Goal: Information Seeking & Learning: Get advice/opinions

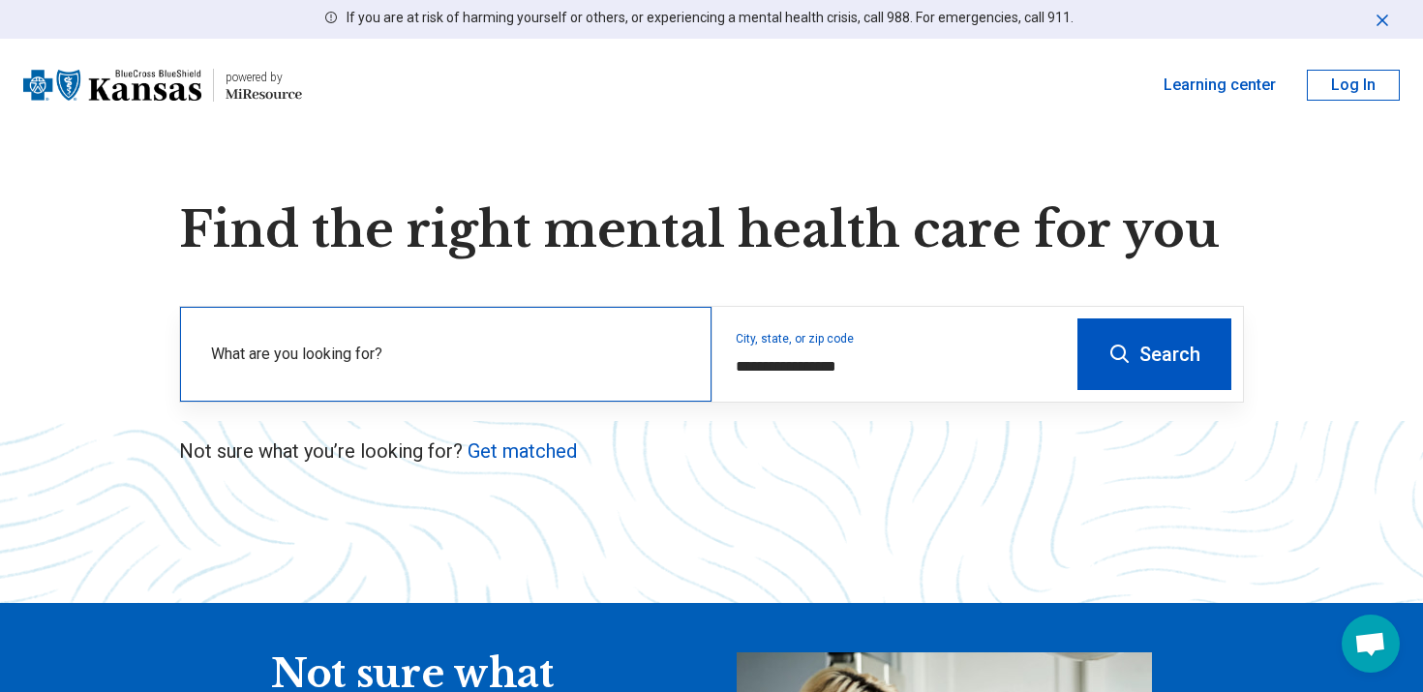
click at [608, 365] on label "What are you looking for?" at bounding box center [449, 354] width 477 height 23
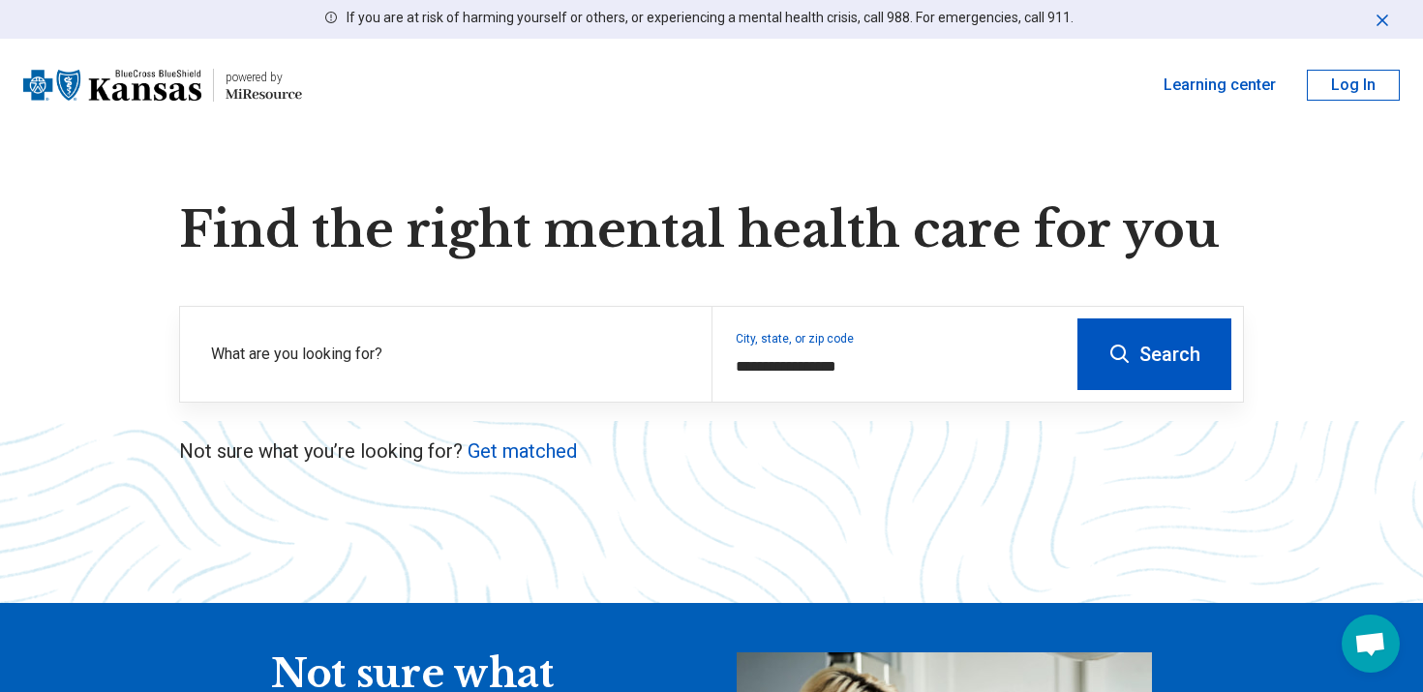
click at [1119, 381] on button "Search" at bounding box center [1154, 354] width 154 height 72
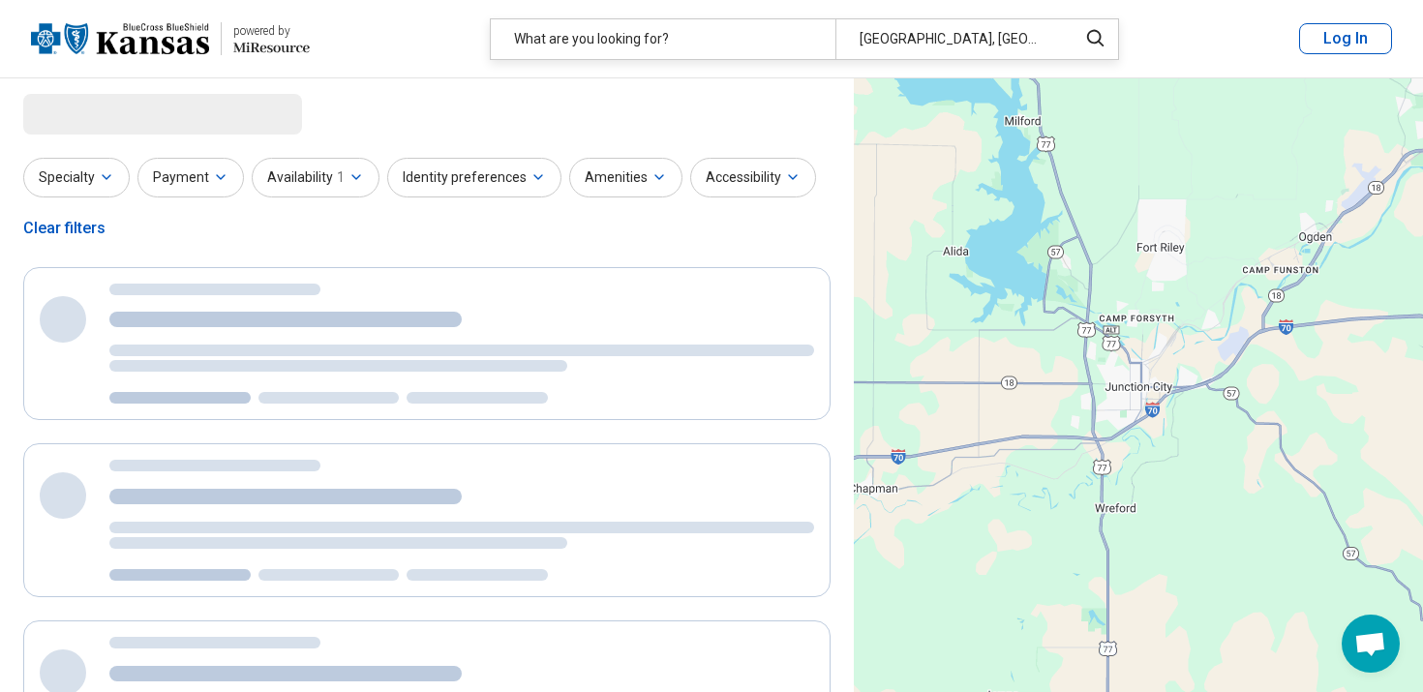
select select "***"
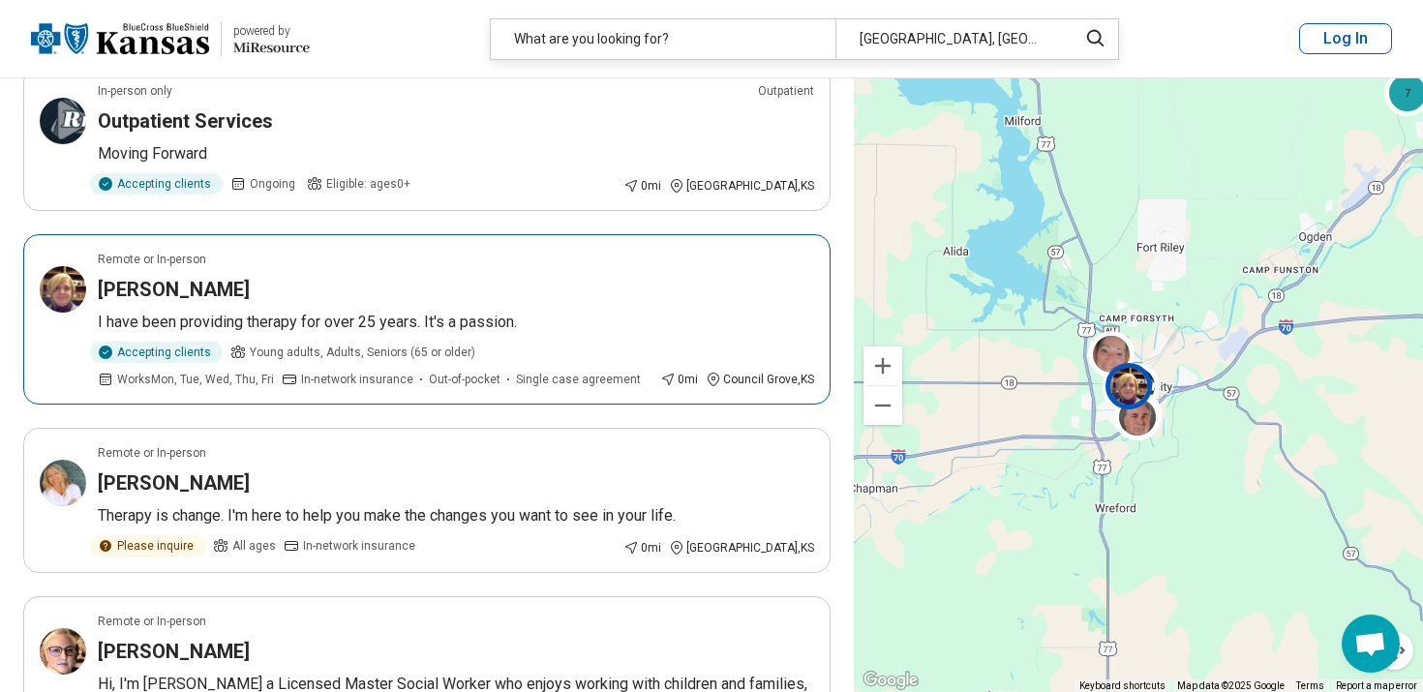
scroll to position [218, 0]
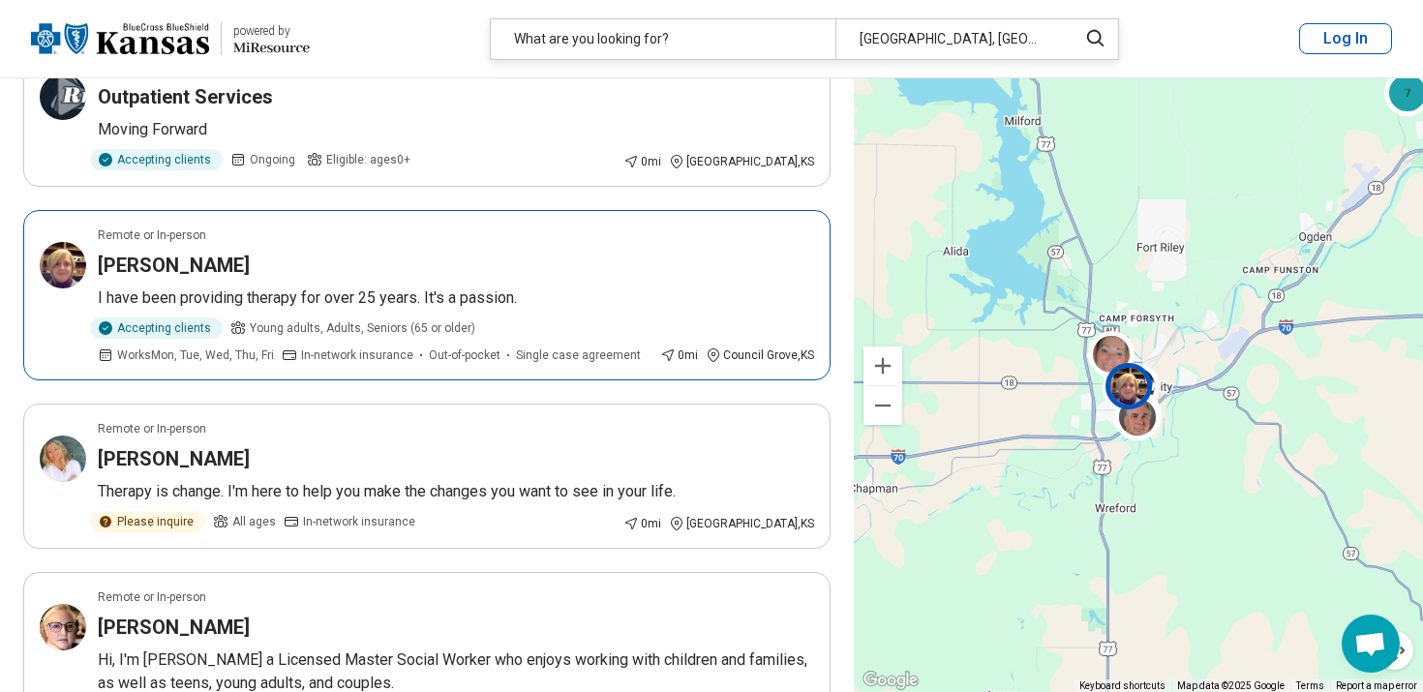
click at [210, 282] on article "Remote or In-person Susan Mulryan I have been providing therapy for over 25 yea…" at bounding box center [426, 295] width 807 height 170
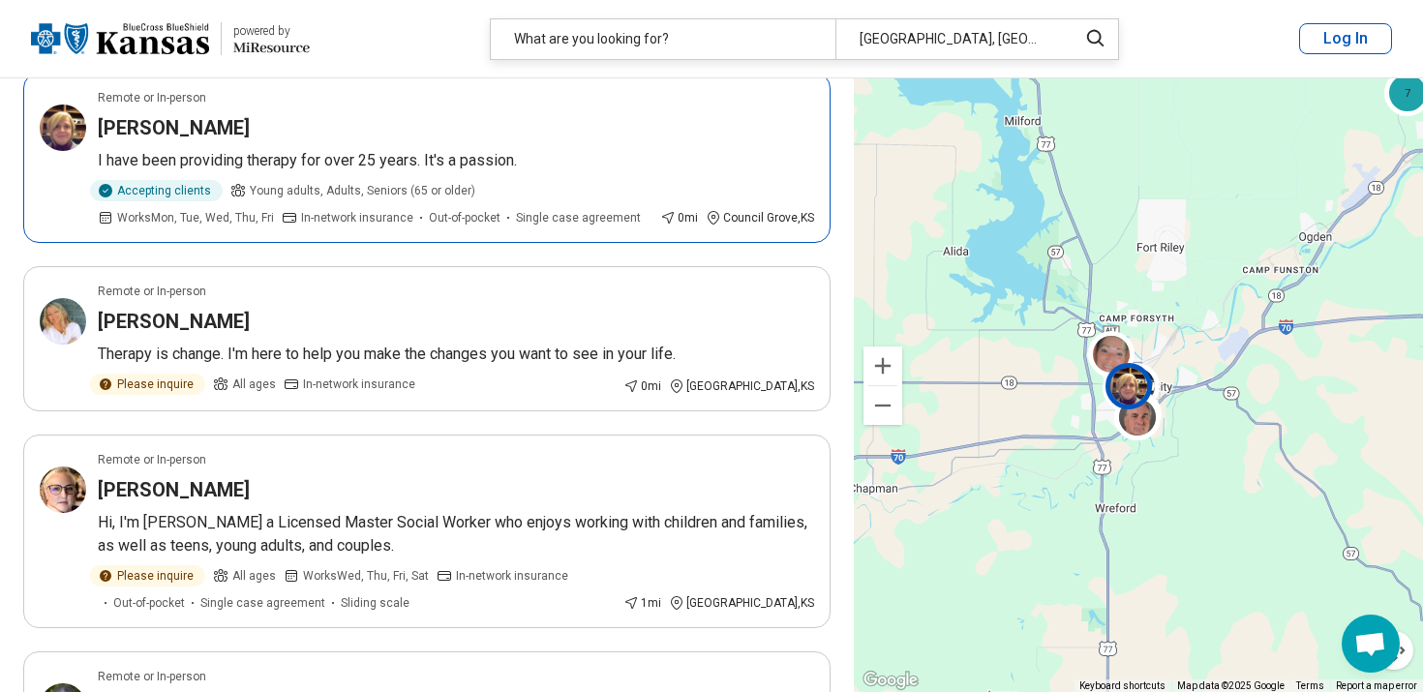
scroll to position [356, 0]
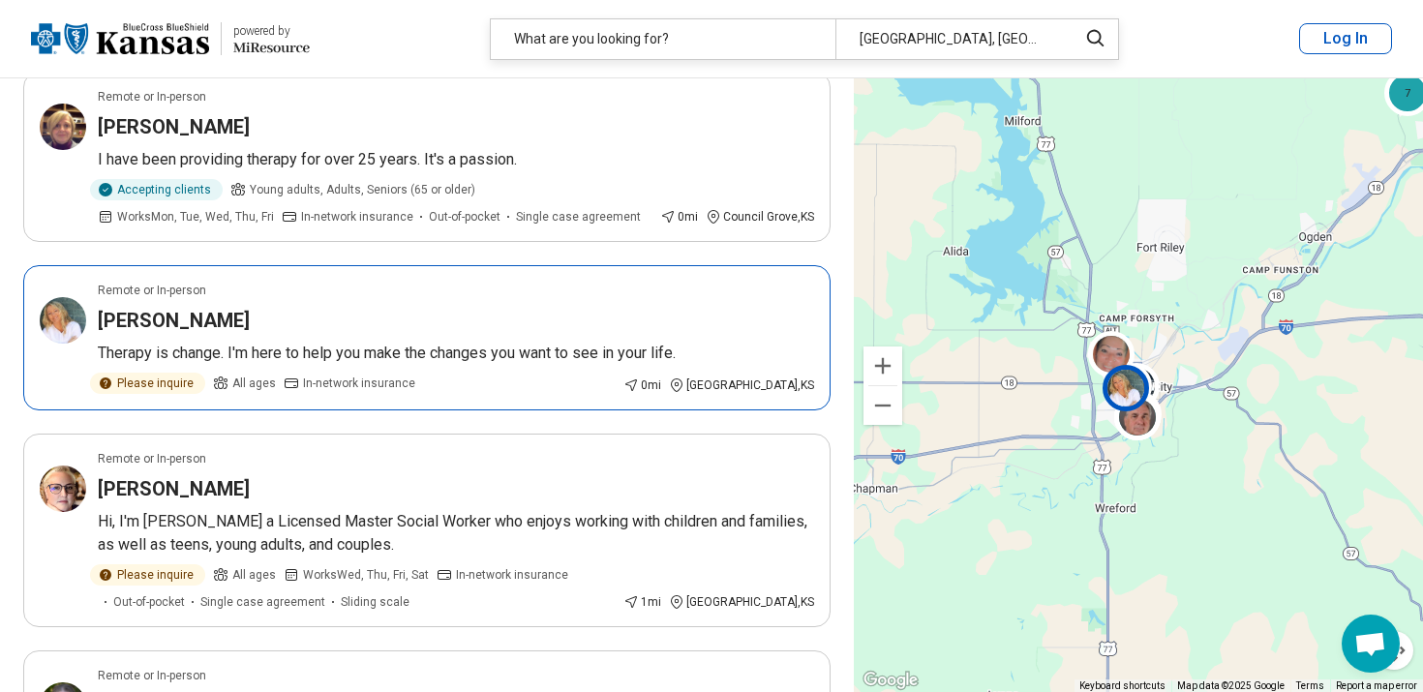
click at [337, 338] on article "Remote or In-person Regan Schultz Therapy is change. I'm here to help you make …" at bounding box center [426, 337] width 807 height 145
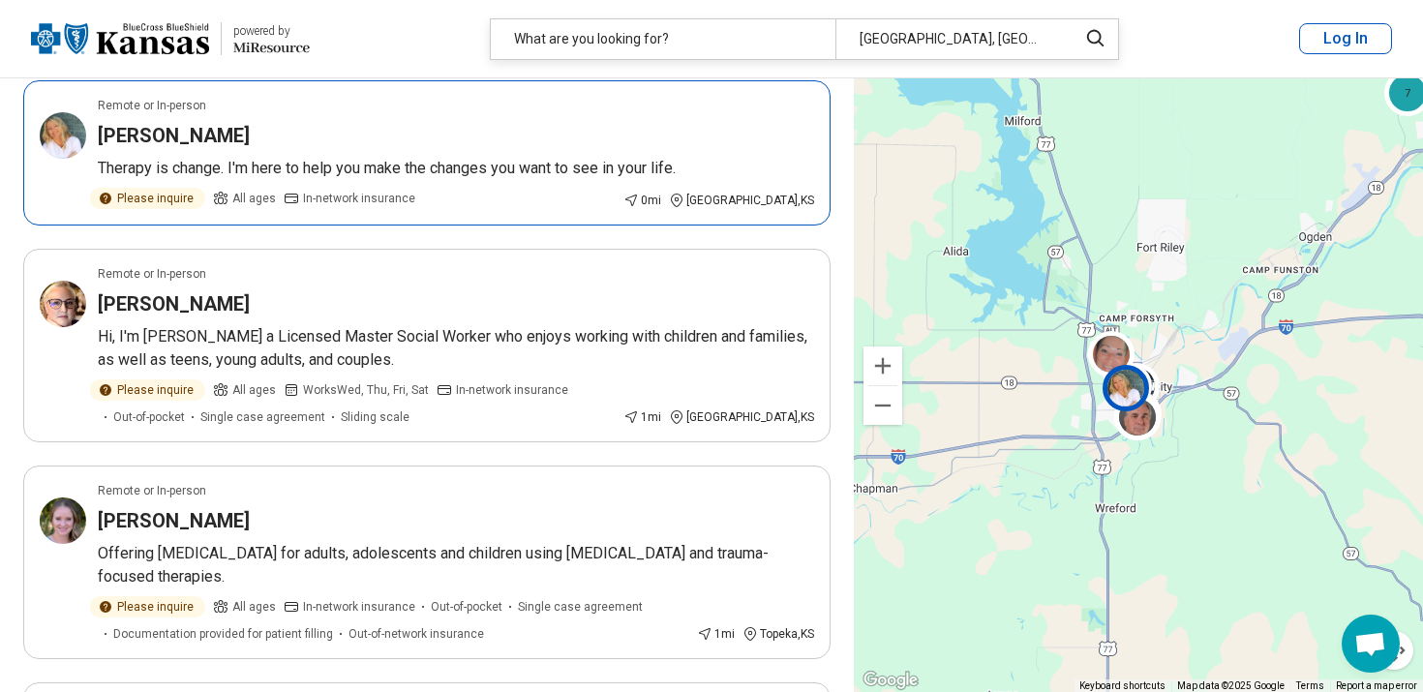
scroll to position [547, 0]
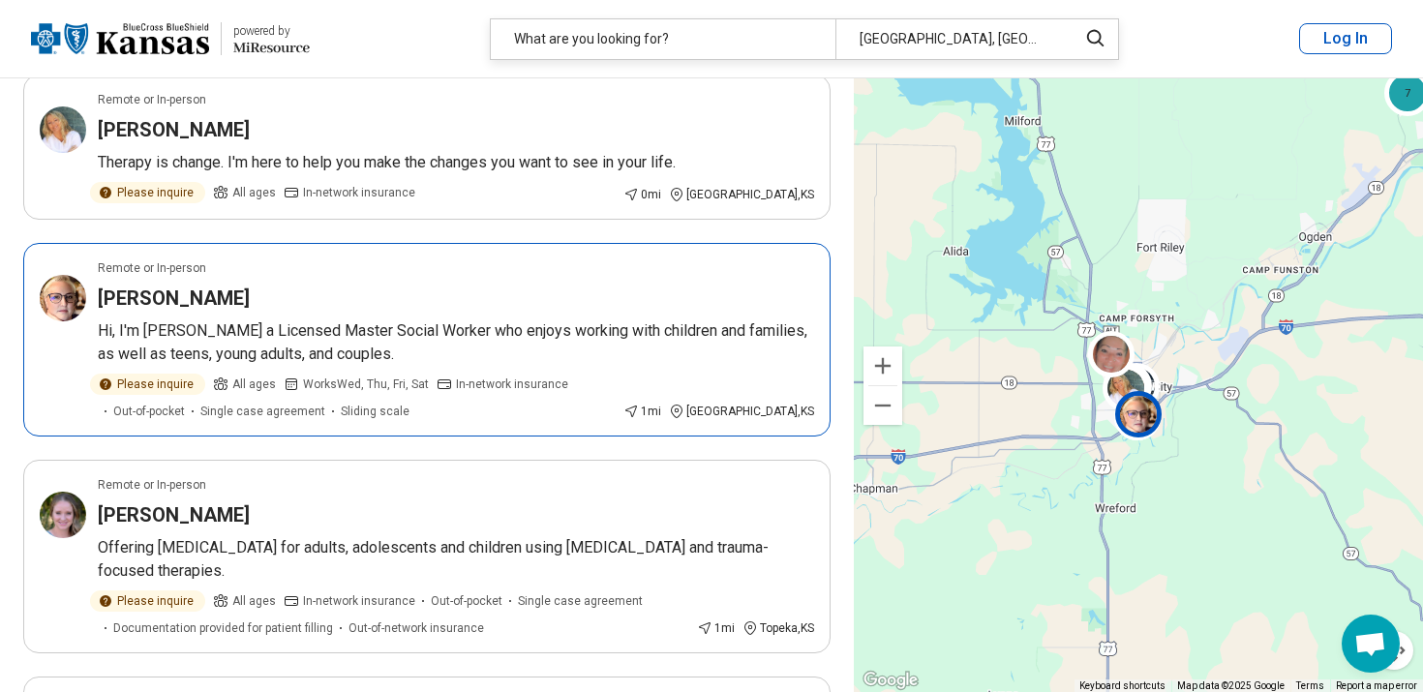
click at [270, 337] on p "Hi, I'm Jennel Rowe a Licensed Master Social Worker who enjoys working with chi…" at bounding box center [456, 342] width 716 height 46
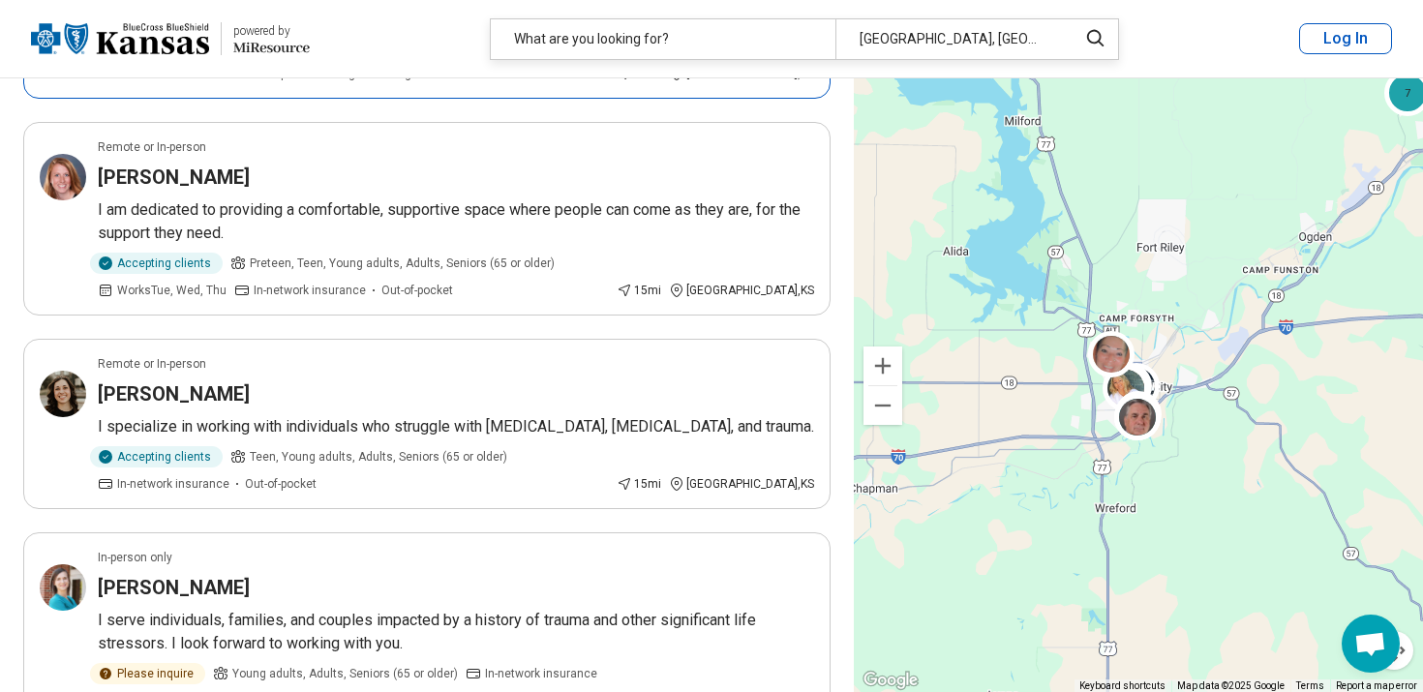
scroll to position [2140, 0]
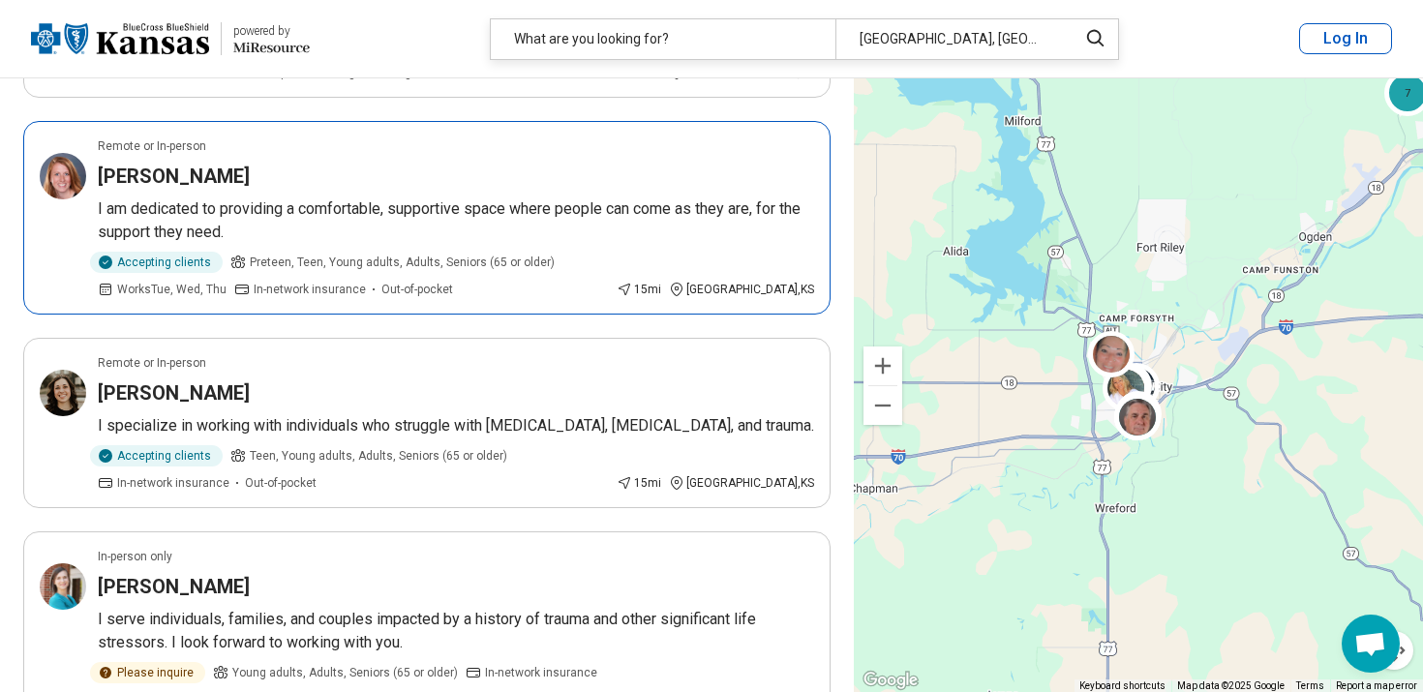
click at [356, 180] on div "Hilary Rombeck" at bounding box center [456, 176] width 716 height 27
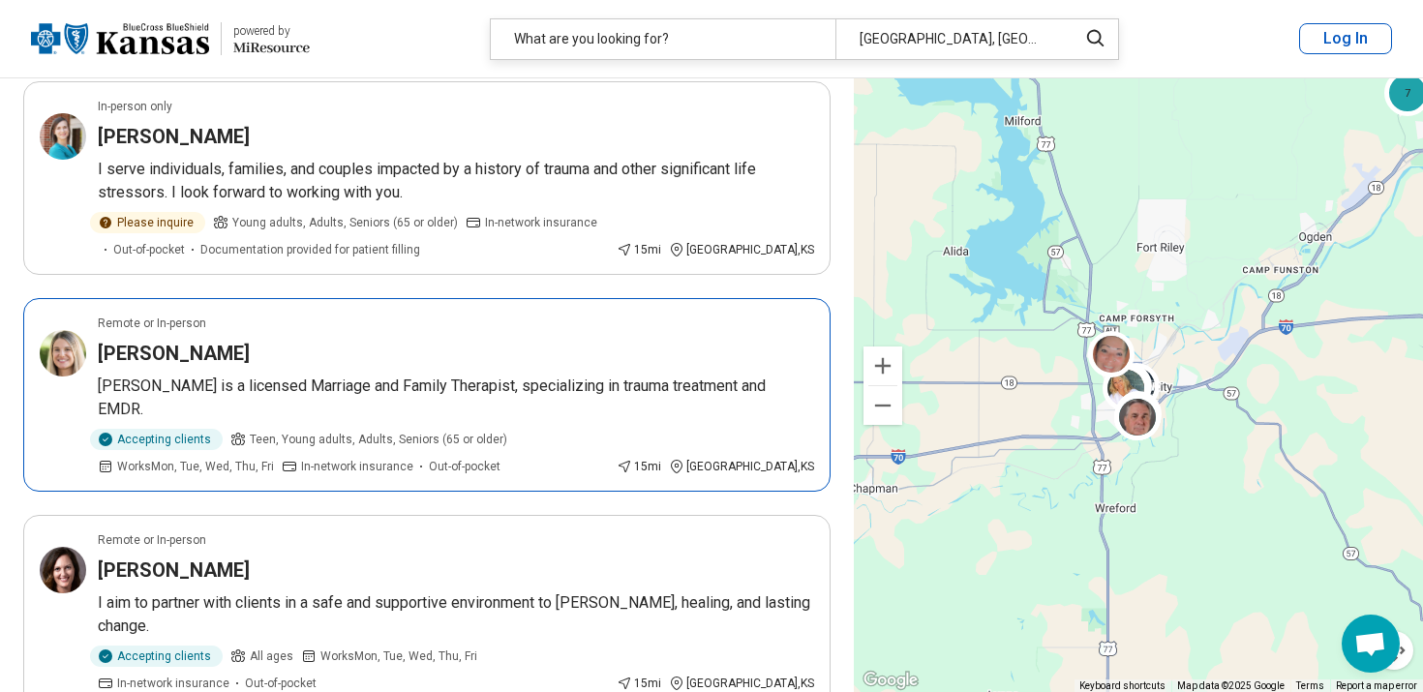
scroll to position [2592, 0]
click at [453, 372] on article "Remote or In-person Rebecca Donovan Rebecca is a licensed Marriage and Family T…" at bounding box center [426, 394] width 807 height 194
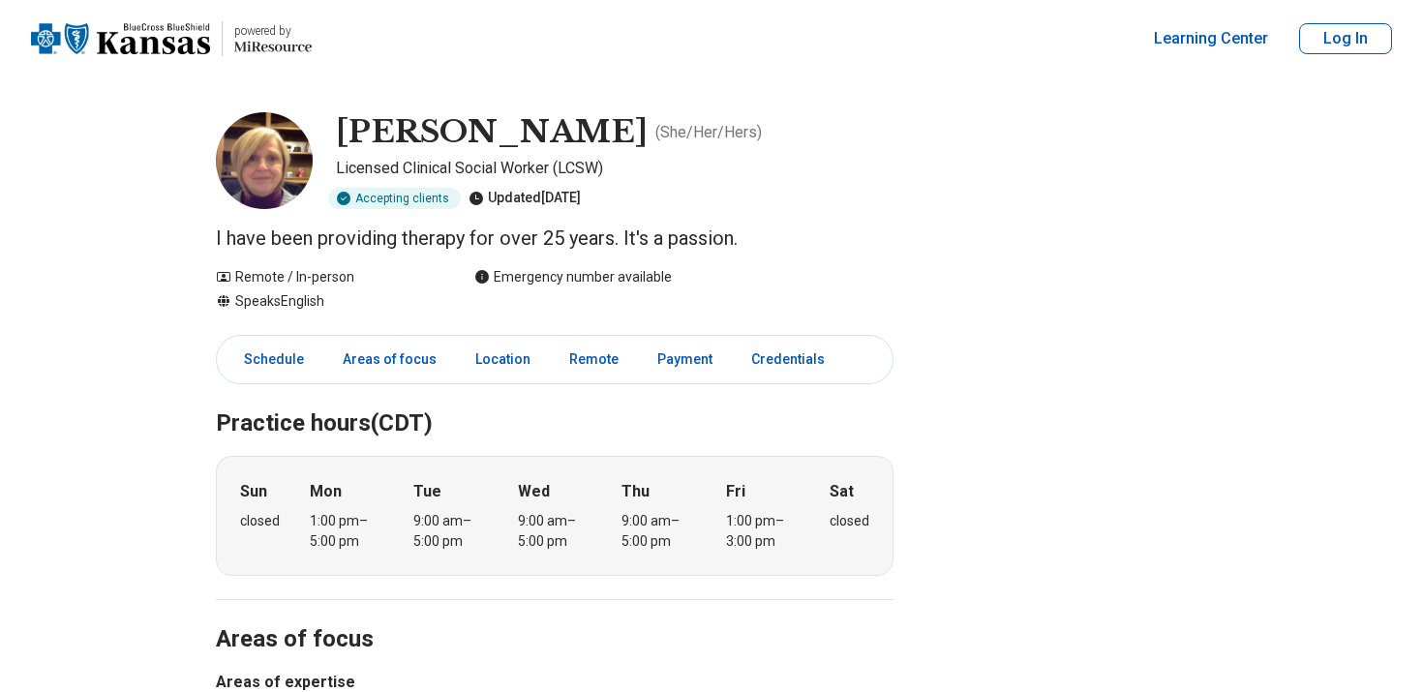
click at [261, 181] on img at bounding box center [264, 160] width 97 height 97
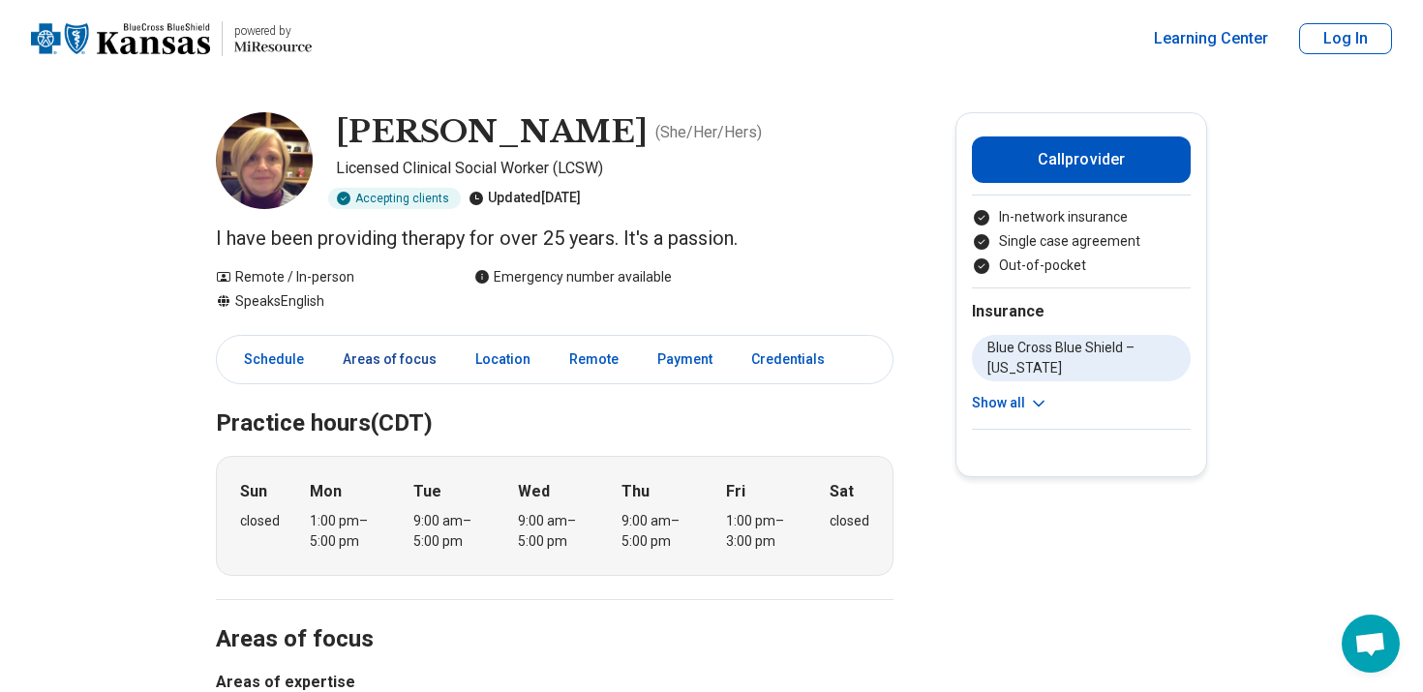
click at [403, 353] on link "Areas of focus" at bounding box center [389, 360] width 117 height 40
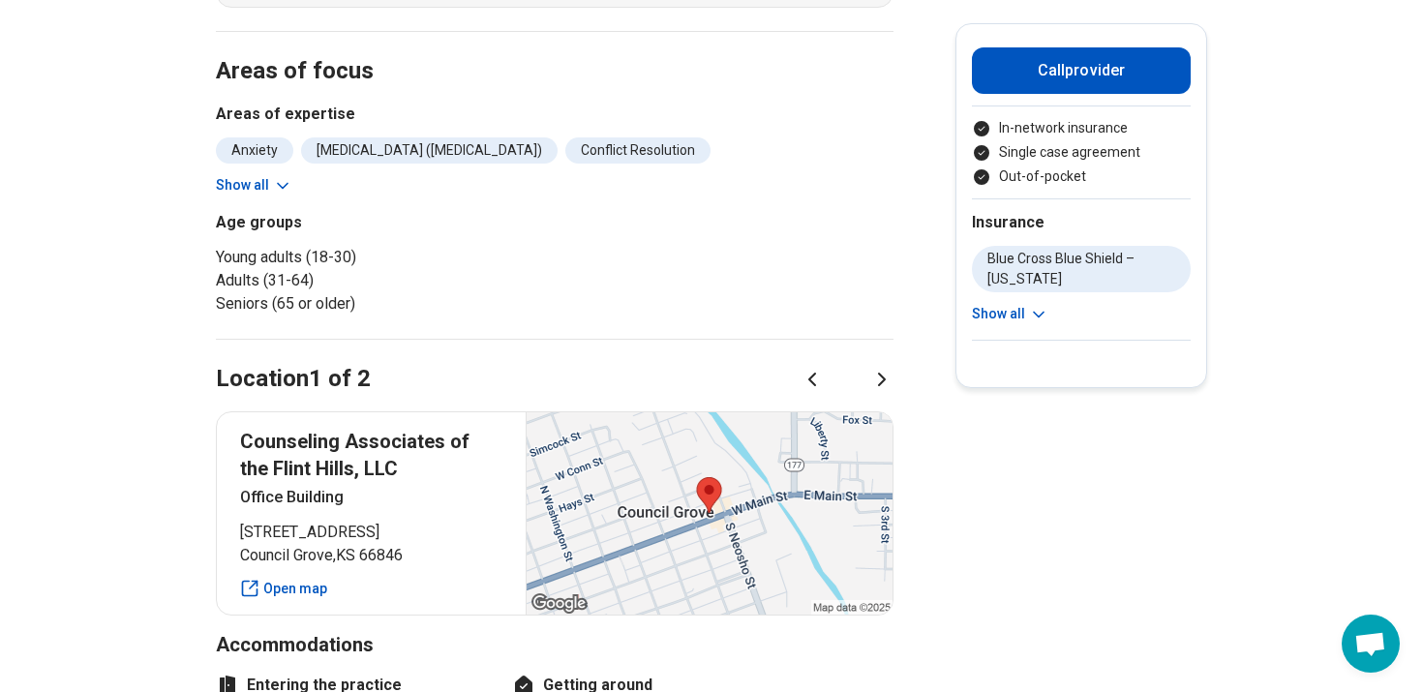
scroll to position [576, 0]
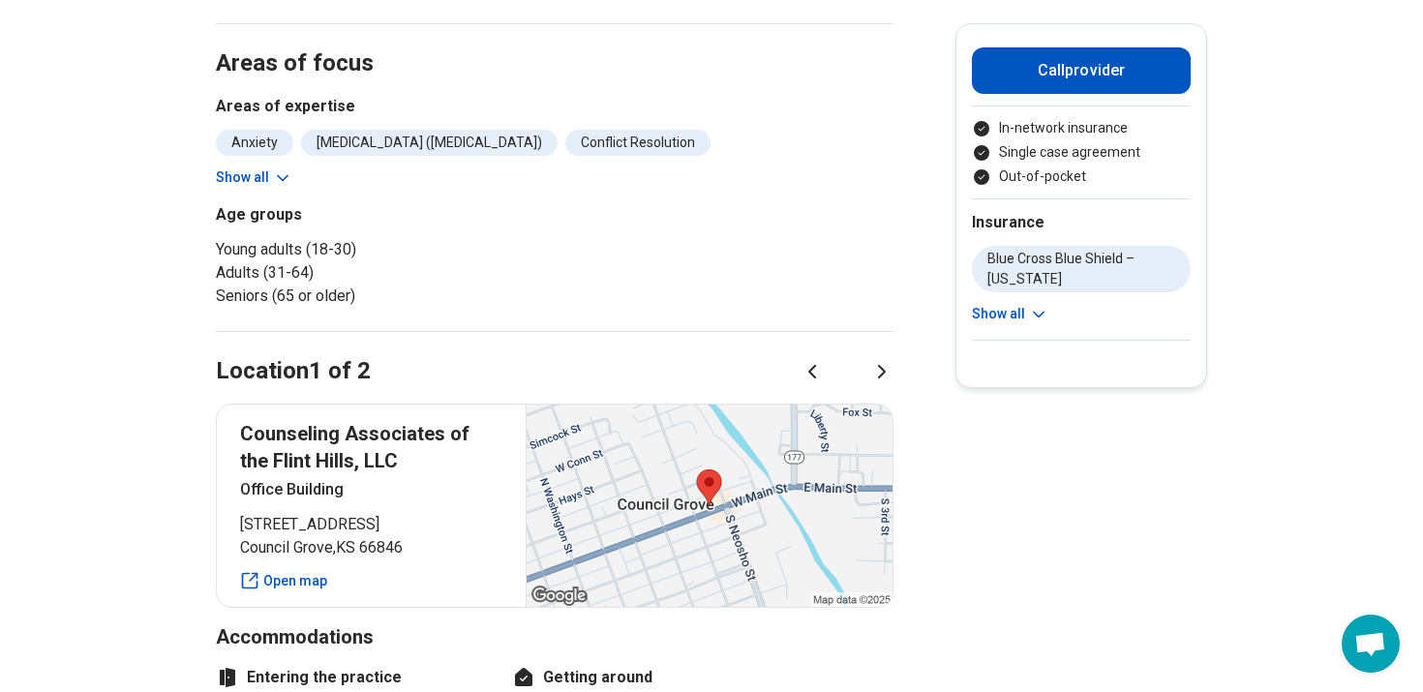
click at [273, 175] on icon at bounding box center [282, 177] width 19 height 19
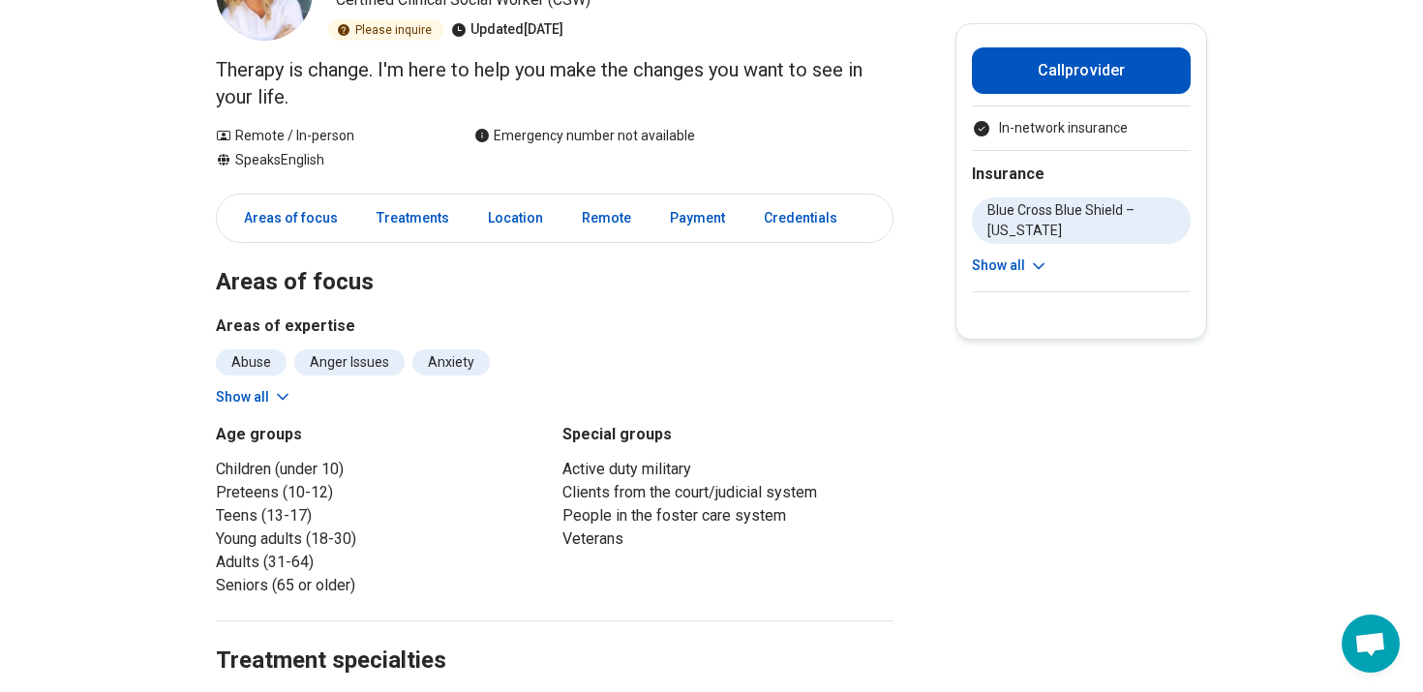
scroll to position [172, 0]
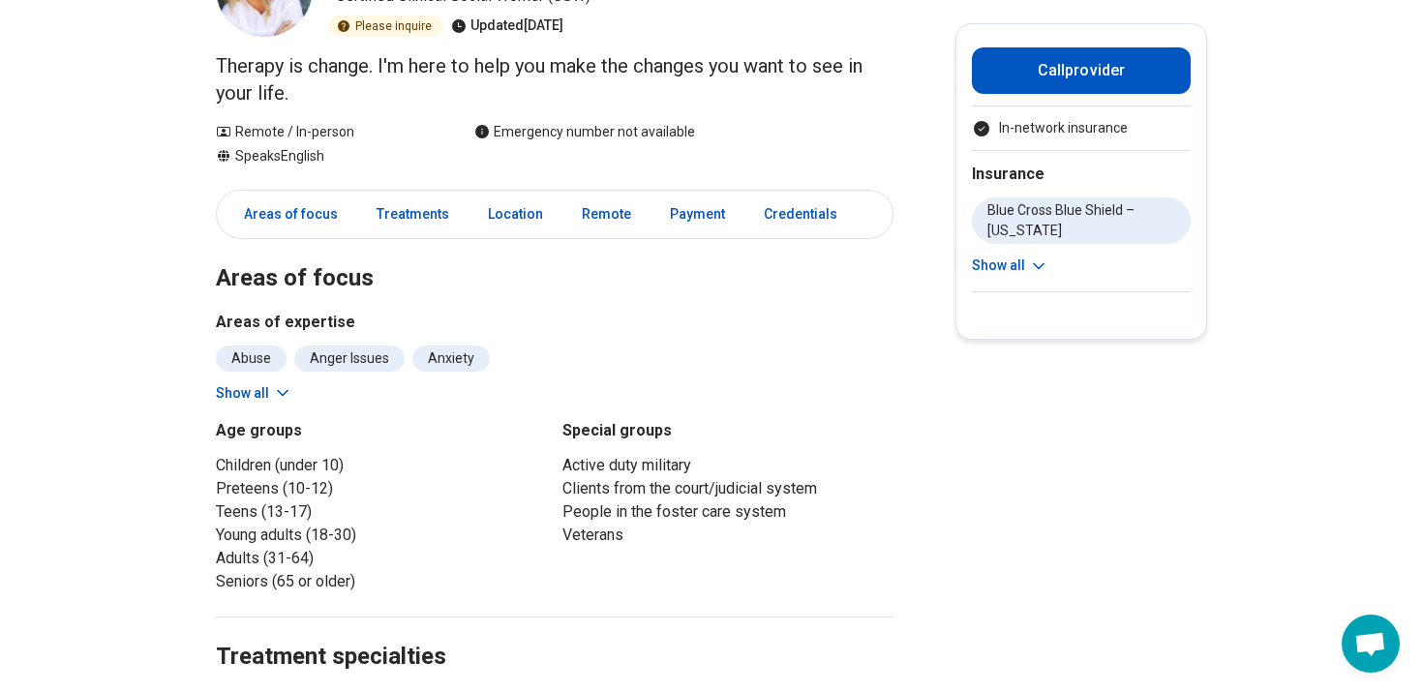
click at [277, 388] on icon at bounding box center [282, 392] width 19 height 19
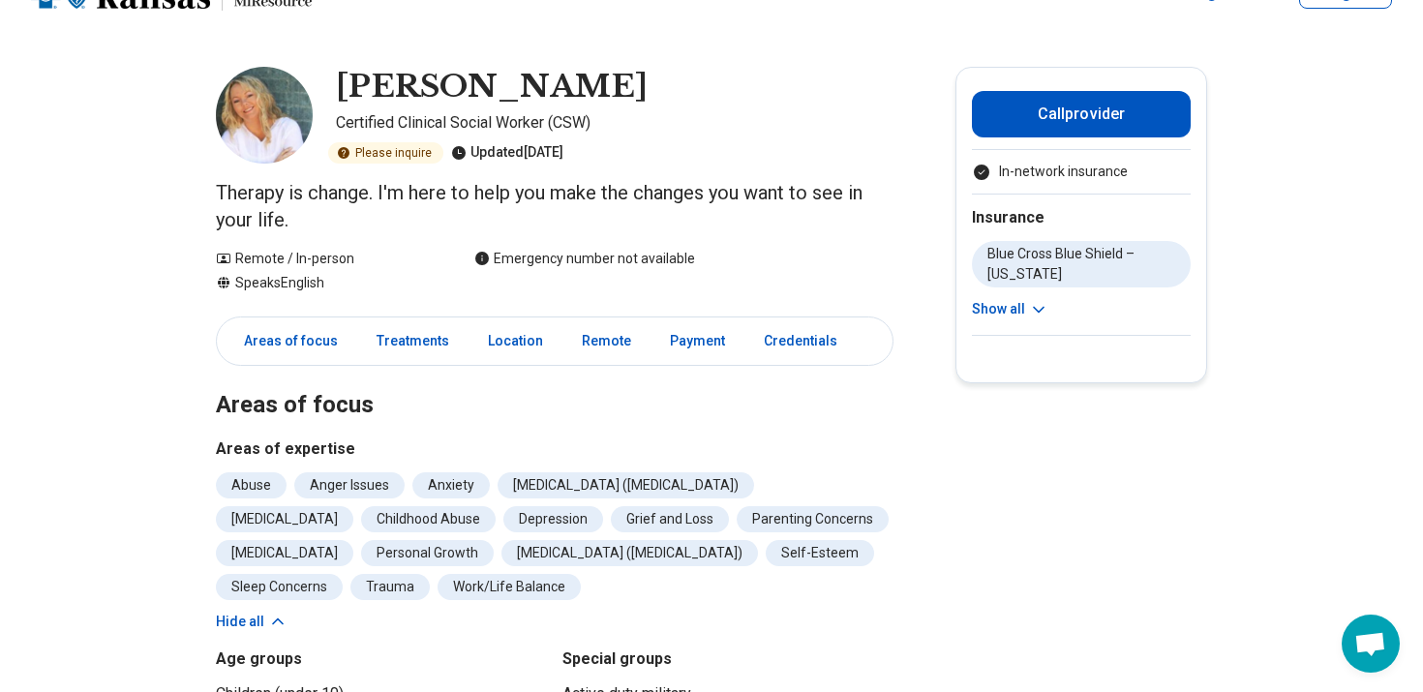
scroll to position [0, 0]
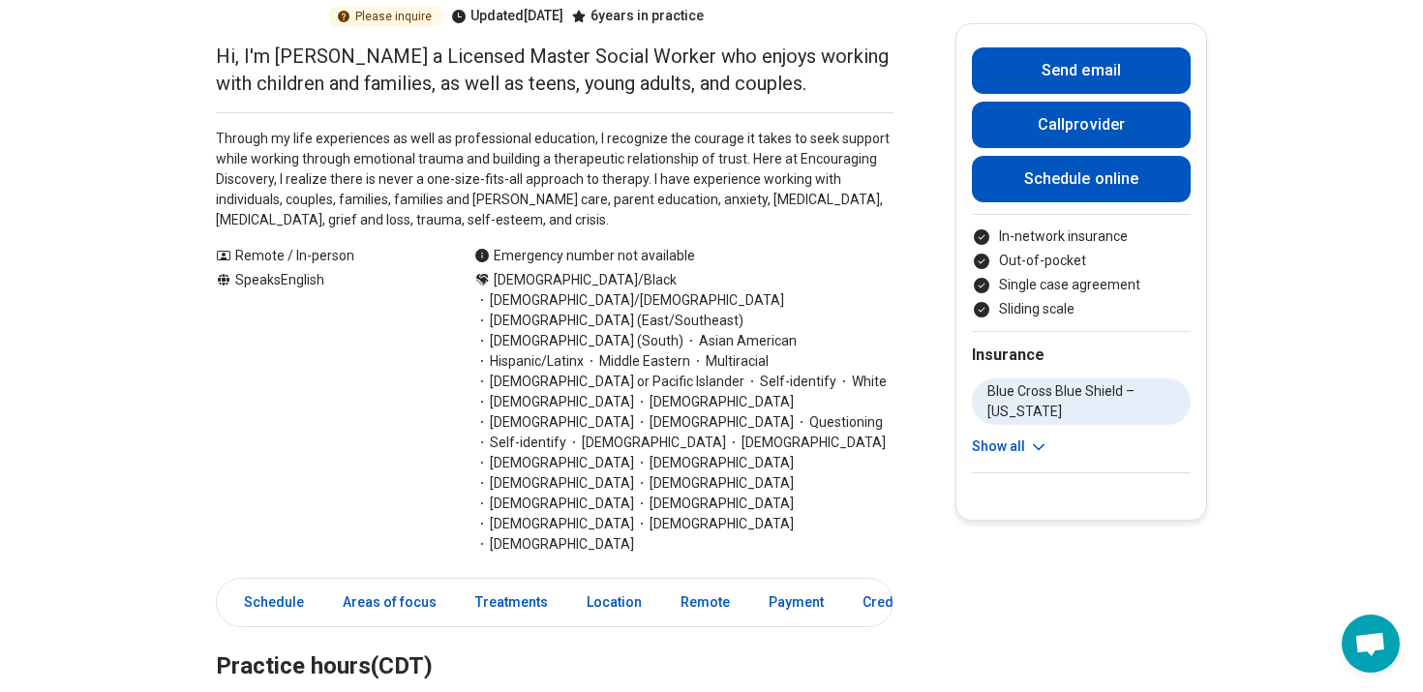
scroll to position [282, 0]
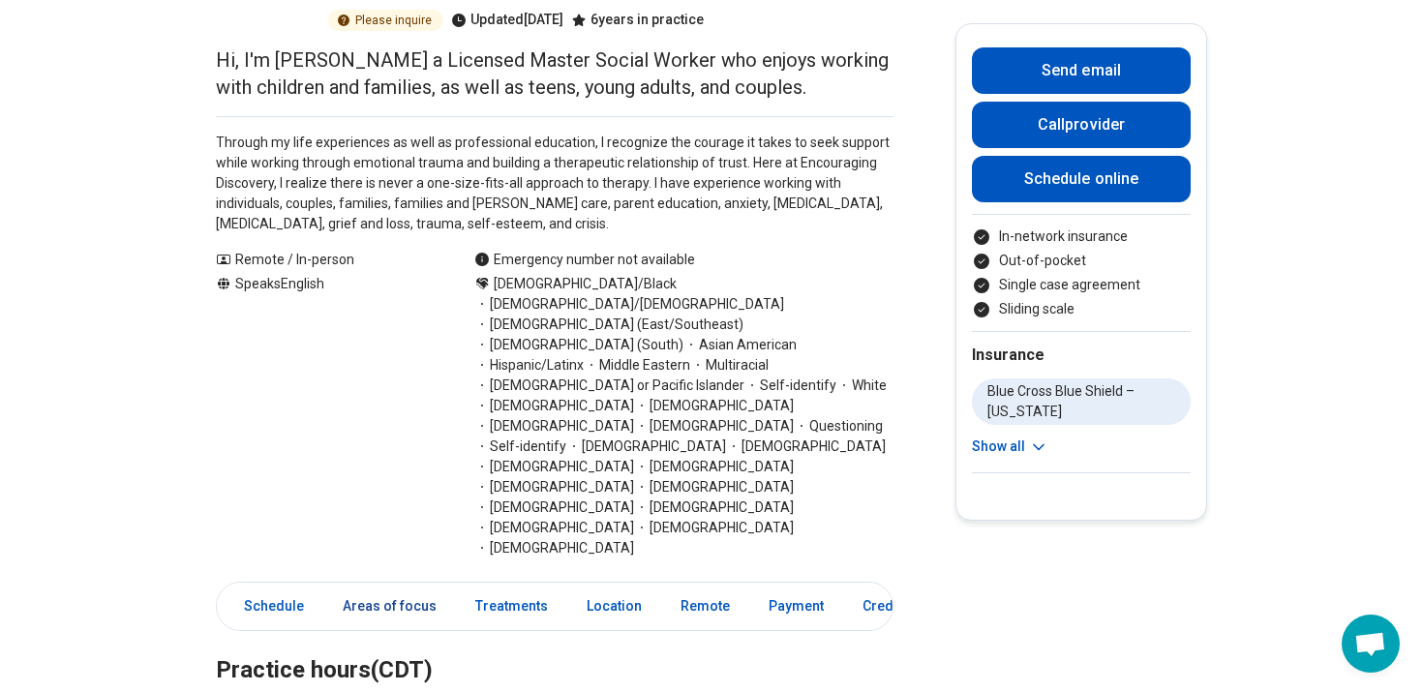
click at [404, 587] on link "Areas of focus" at bounding box center [389, 607] width 117 height 40
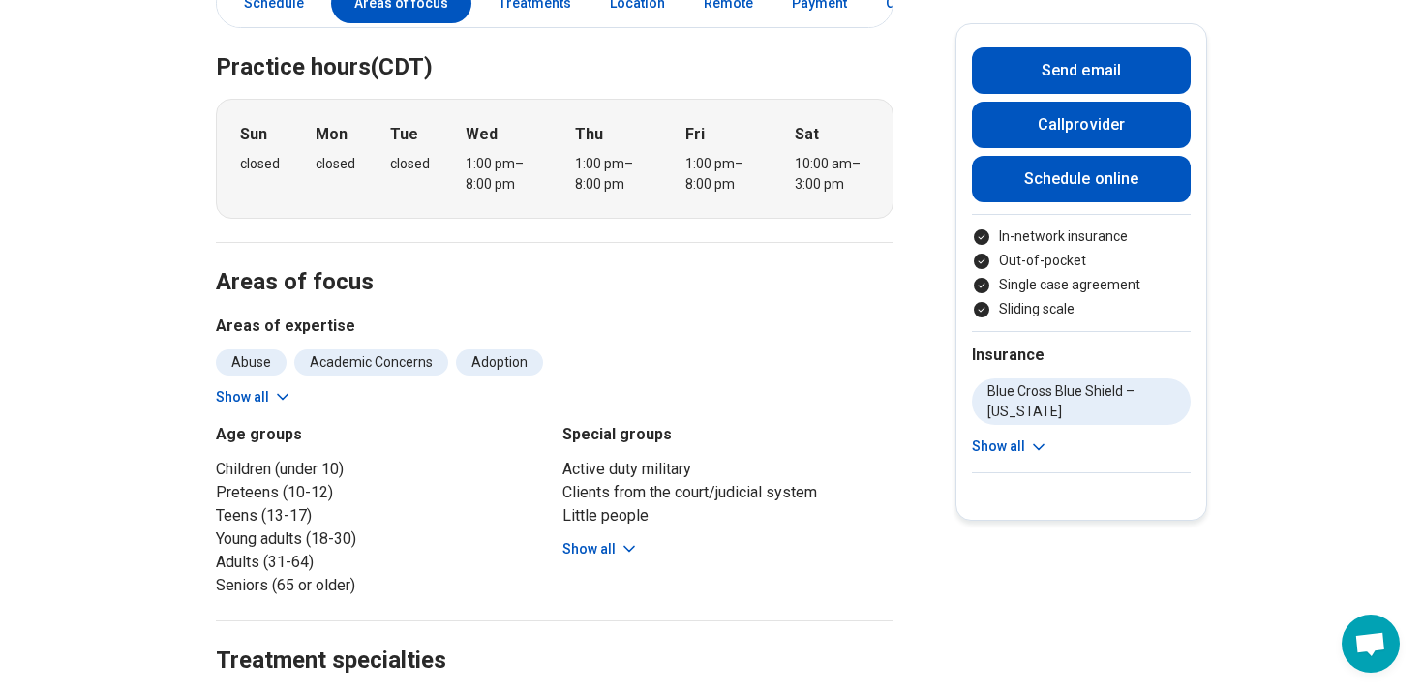
scroll to position [899, 0]
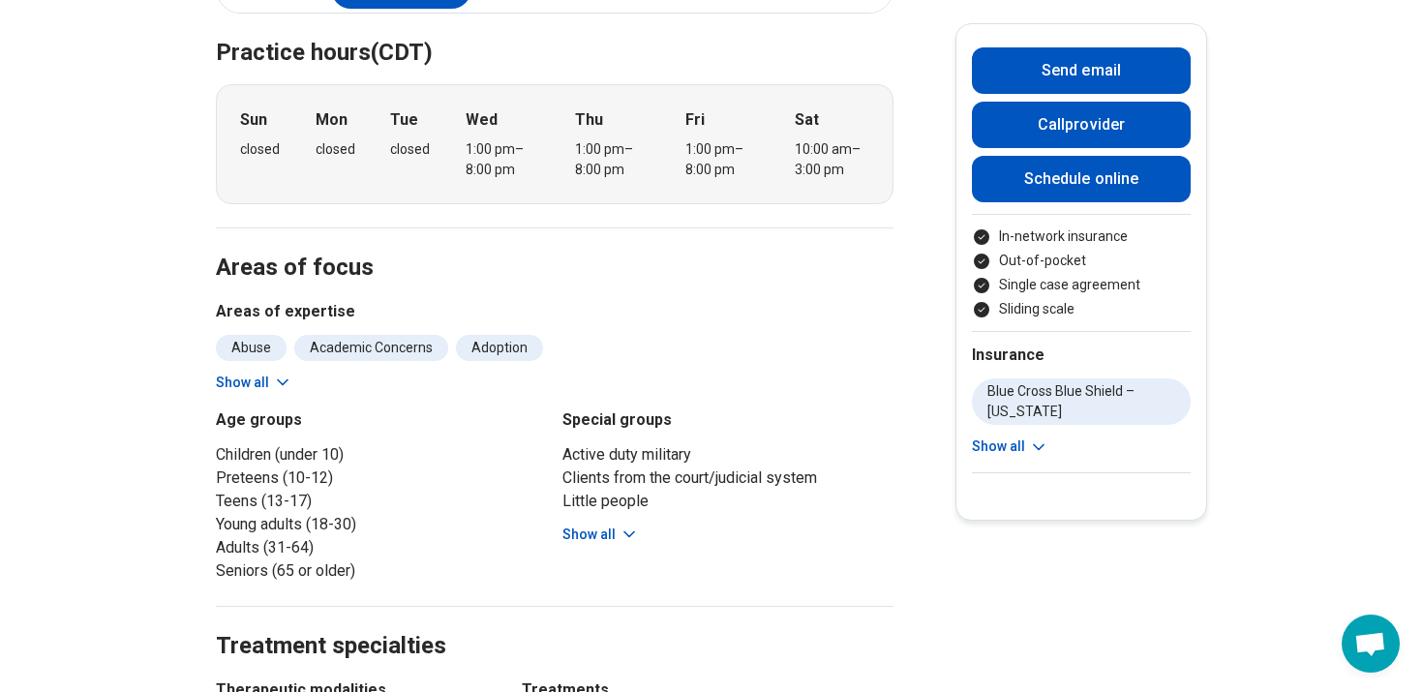
click at [278, 335] on div "Abuse Academic Concerns Adoption Anger Issues Anxiety Attention Deficit Hyperac…" at bounding box center [555, 364] width 678 height 58
click at [278, 373] on icon at bounding box center [282, 382] width 19 height 19
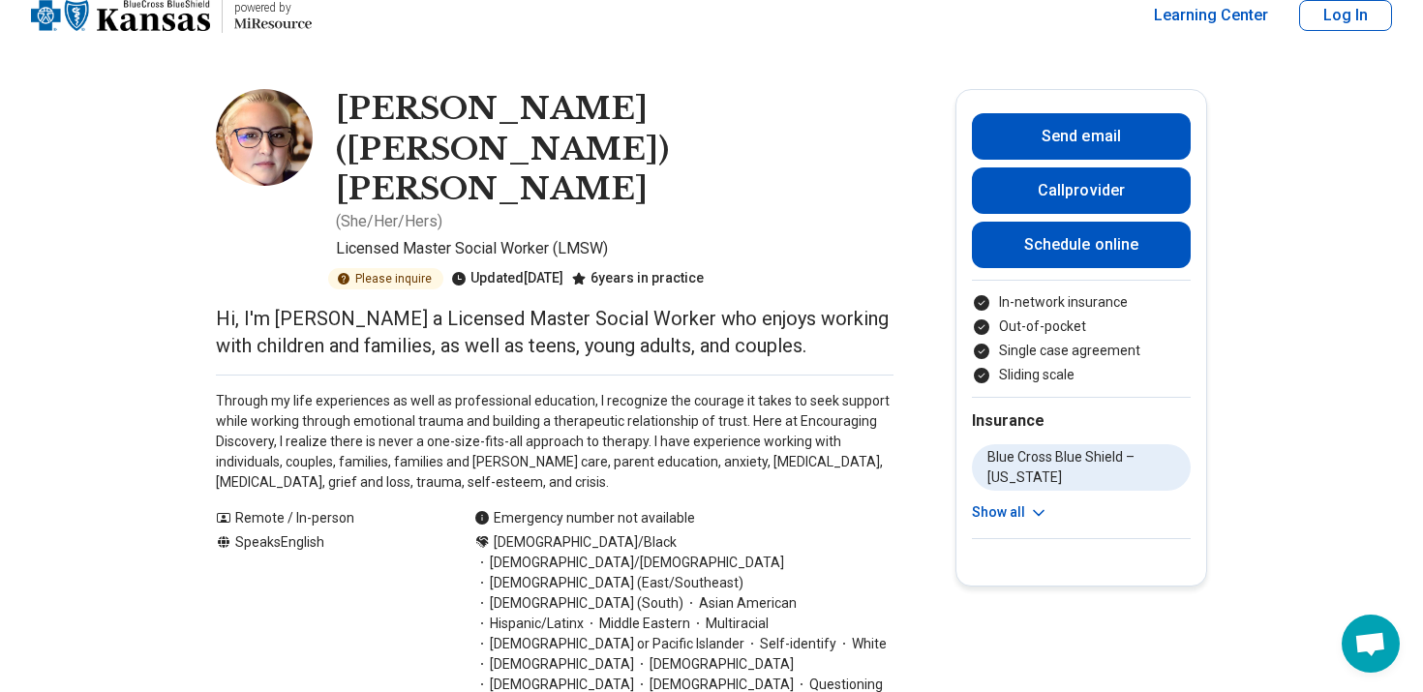
scroll to position [18, 0]
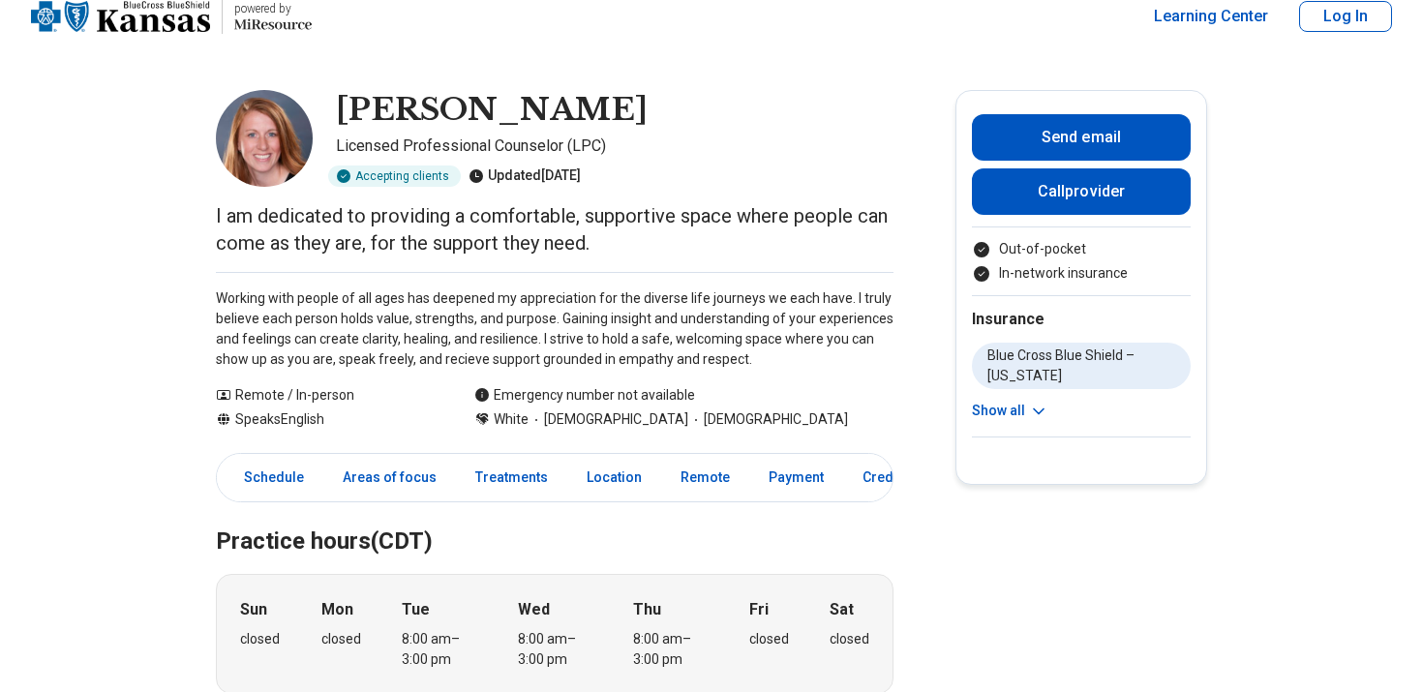
scroll to position [31, 0]
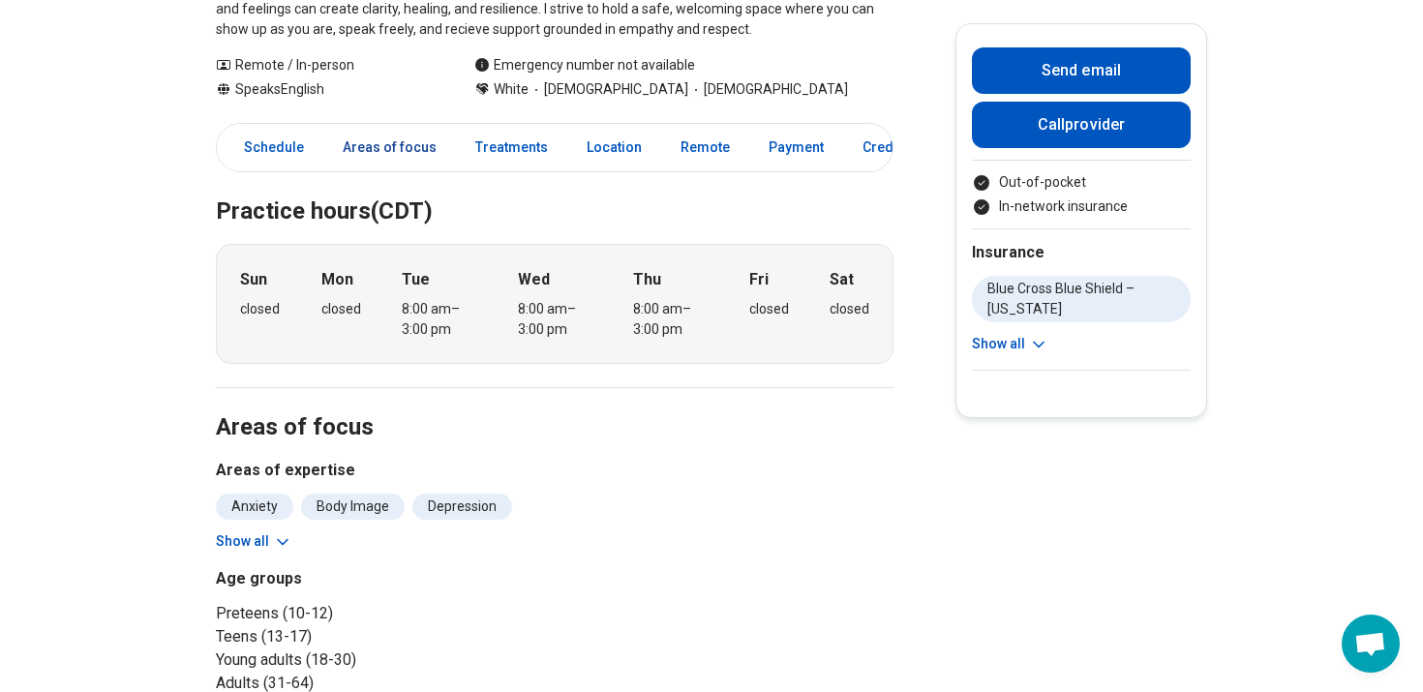
click at [405, 144] on link "Areas of focus" at bounding box center [389, 148] width 117 height 40
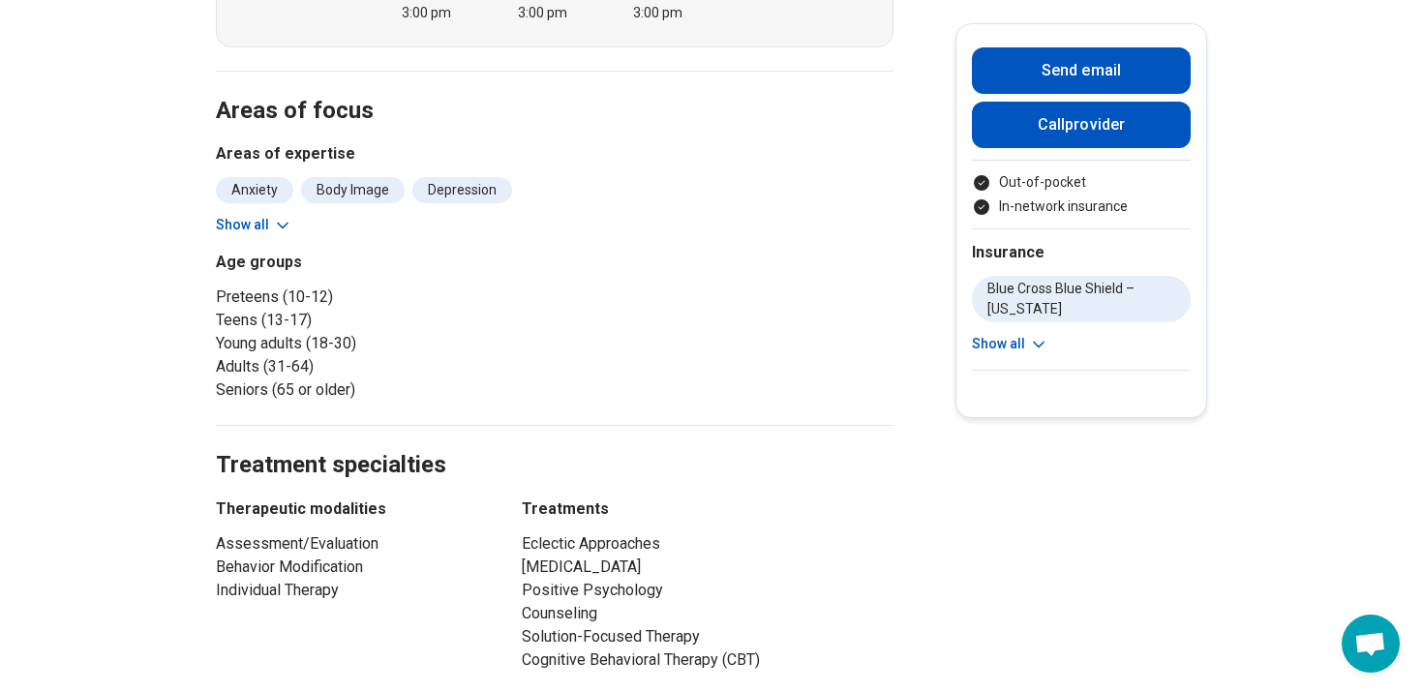
scroll to position [716, 0]
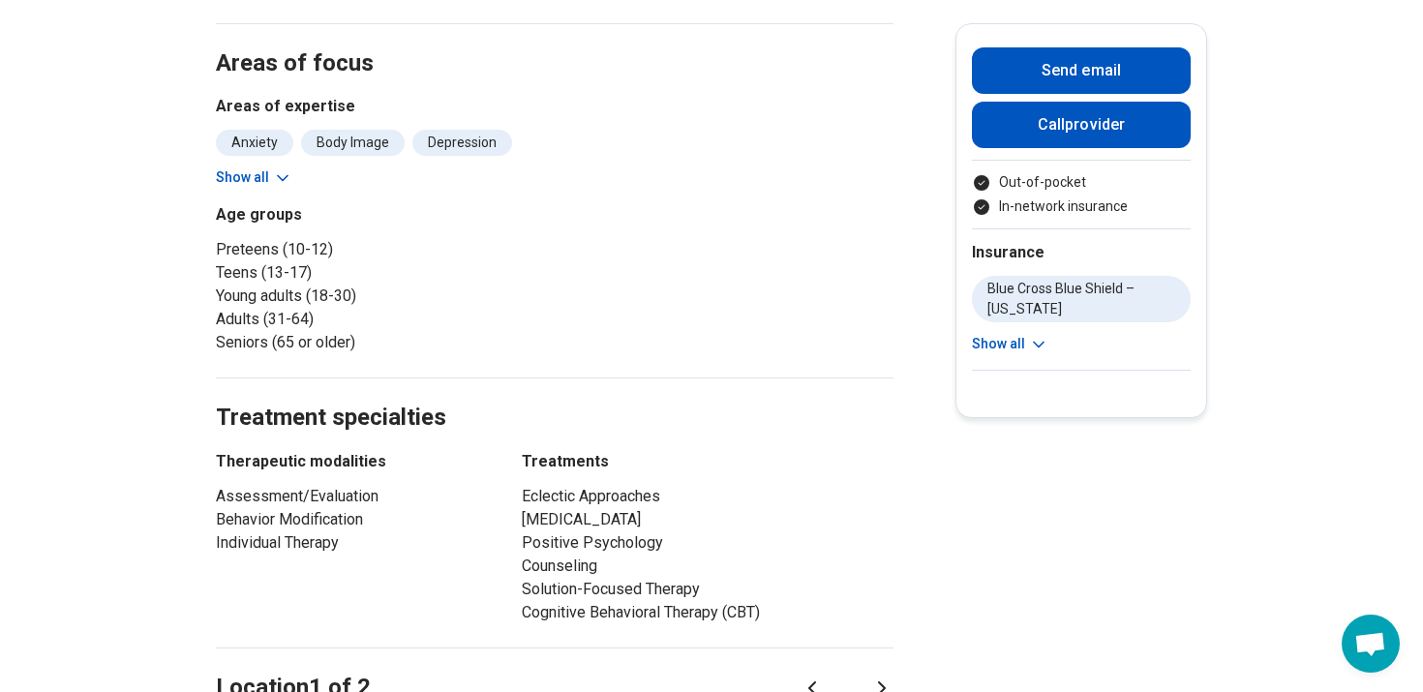
click at [284, 164] on div "Anxiety Body Image [MEDICAL_DATA] Life Transitions Parenting Concerns Peer Diff…" at bounding box center [555, 159] width 678 height 58
click at [278, 171] on icon at bounding box center [282, 177] width 19 height 19
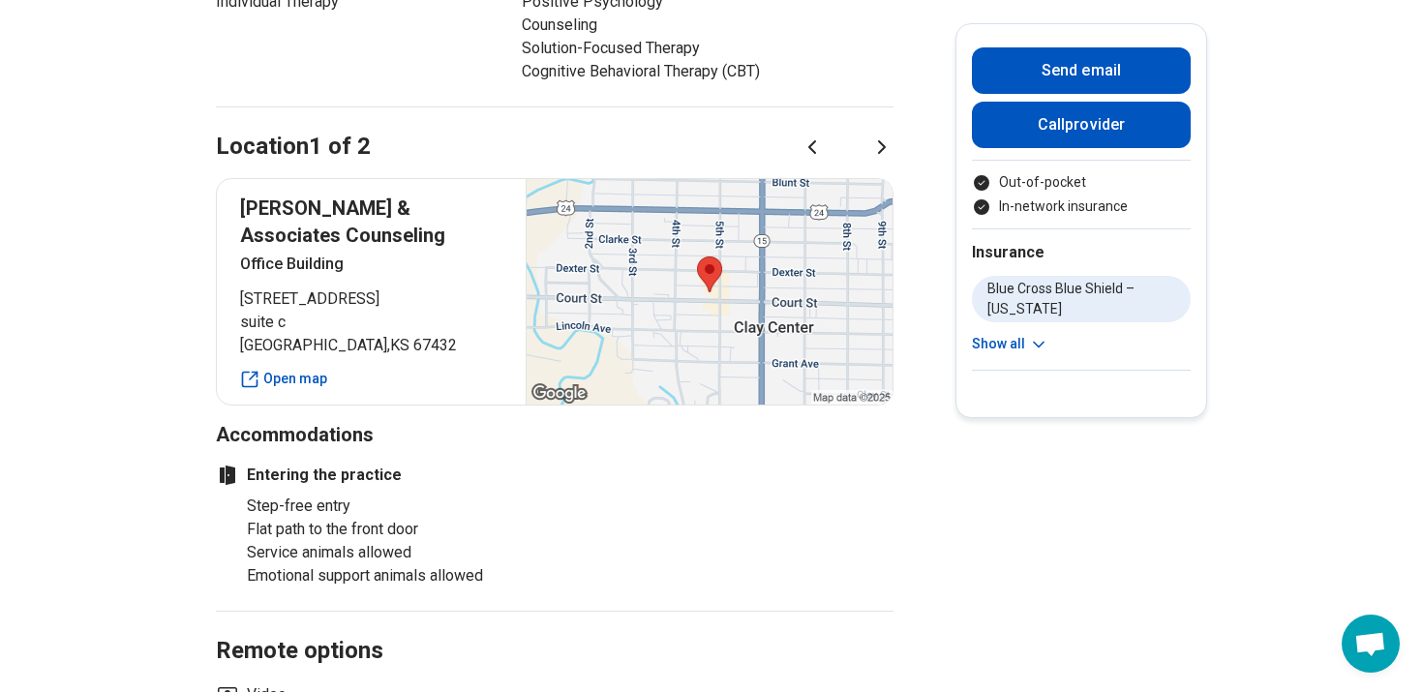
scroll to position [1319, 0]
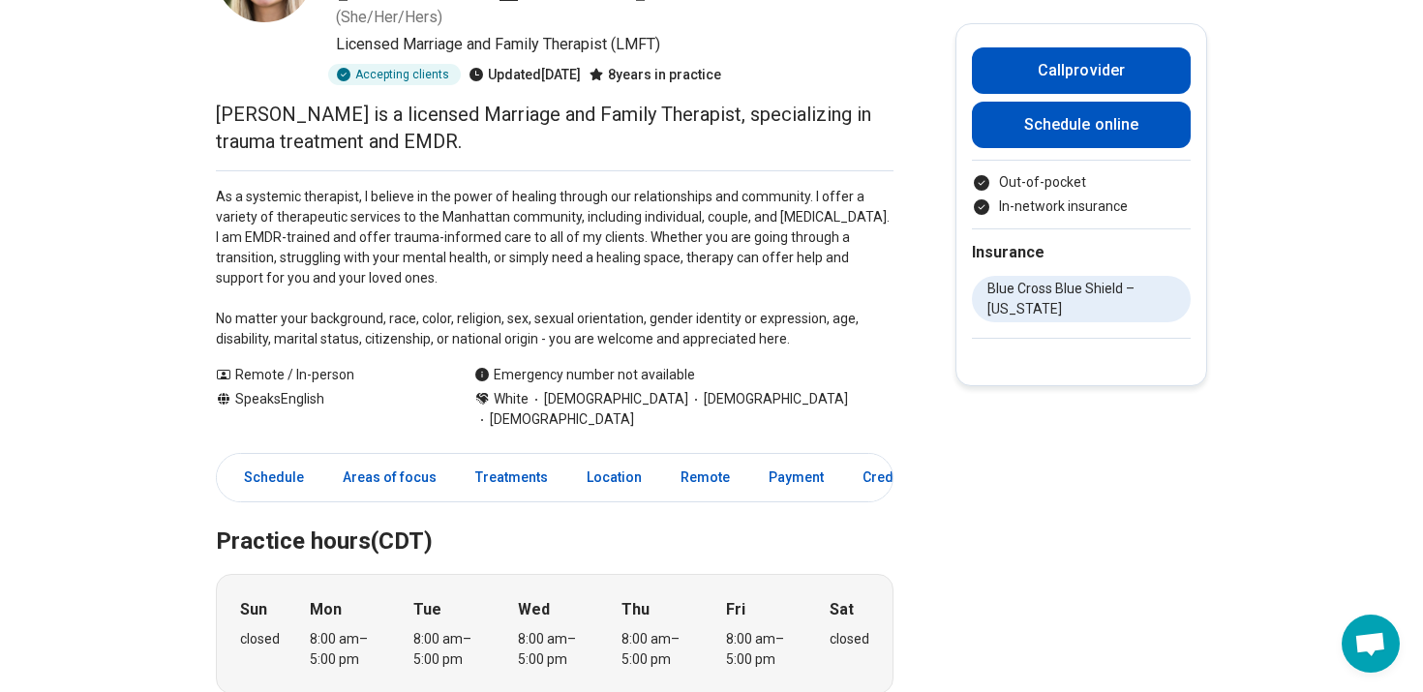
scroll to position [188, 0]
click at [388, 457] on link "Areas of focus" at bounding box center [389, 477] width 117 height 40
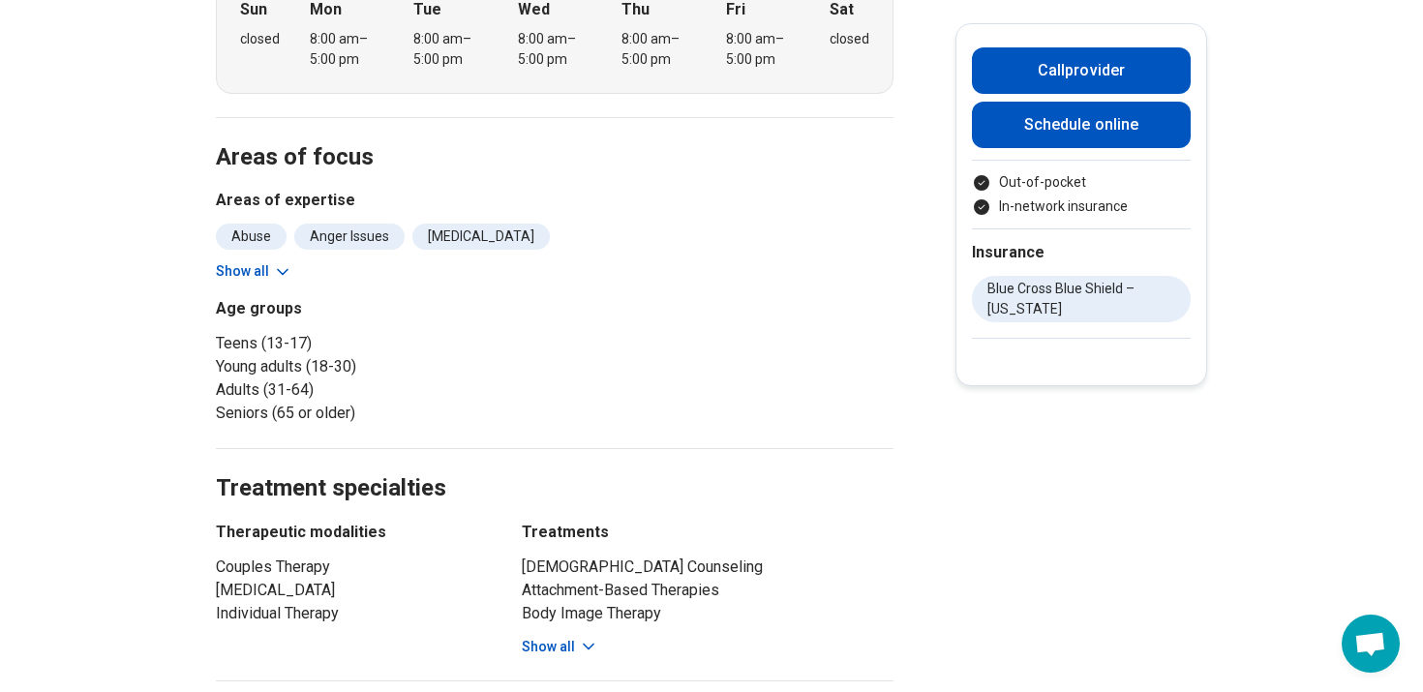
scroll to position [798, 0]
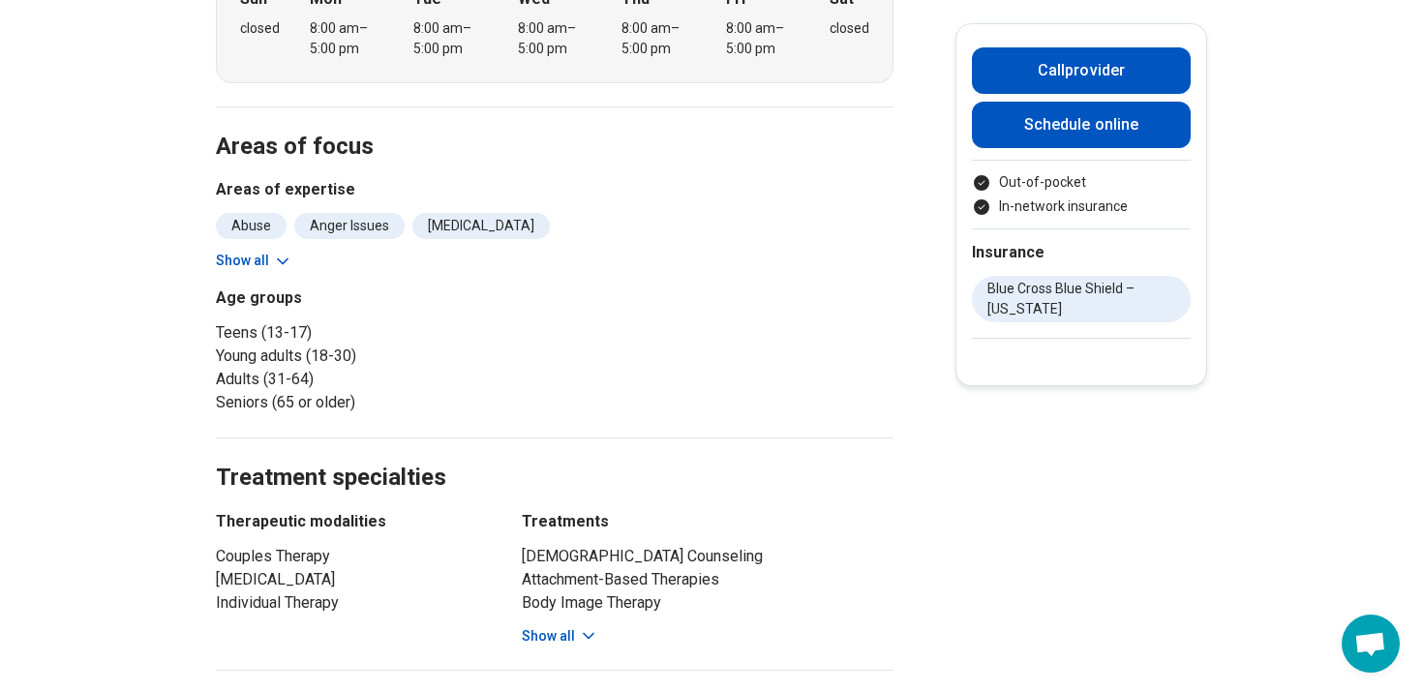
click at [245, 191] on section "Areas of focus Areas of expertise Abuse Anger Issues [MEDICAL_DATA] Anxiety [ME…" at bounding box center [555, 272] width 678 height 332
click at [246, 251] on button "Show all" at bounding box center [254, 261] width 76 height 20
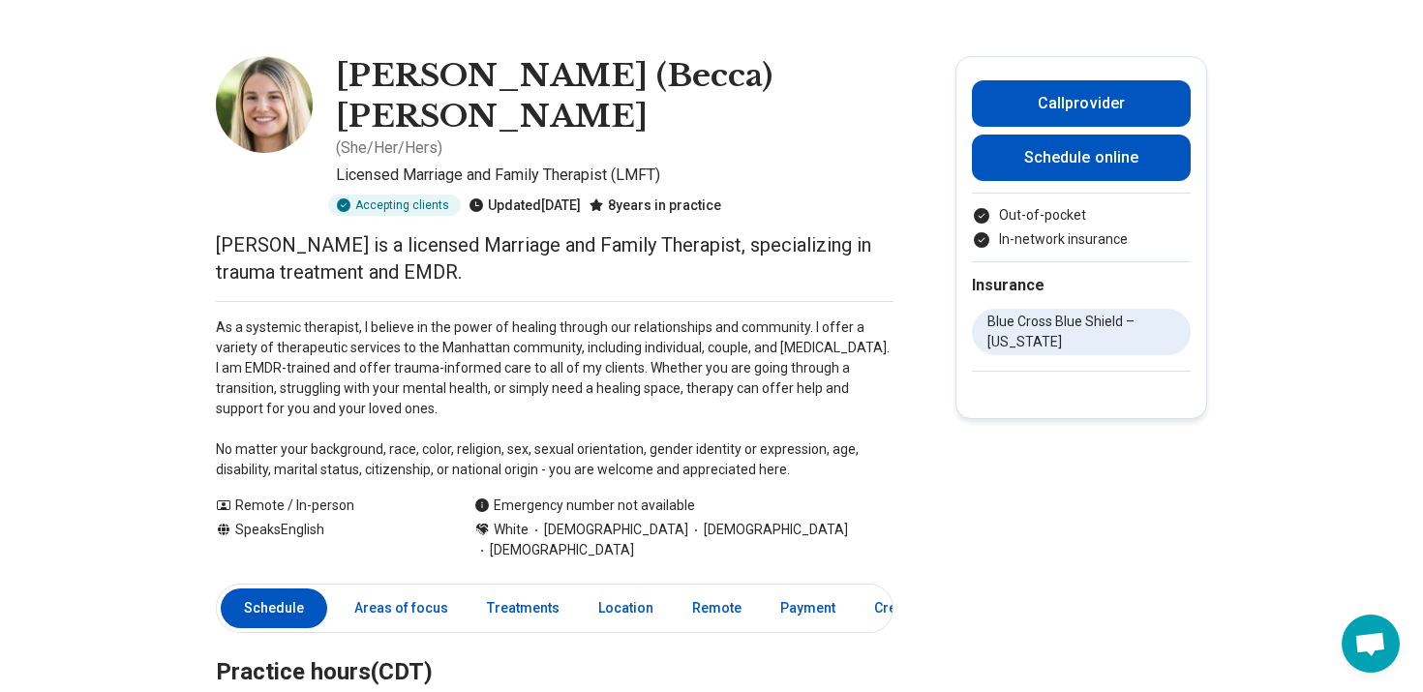
scroll to position [58, 0]
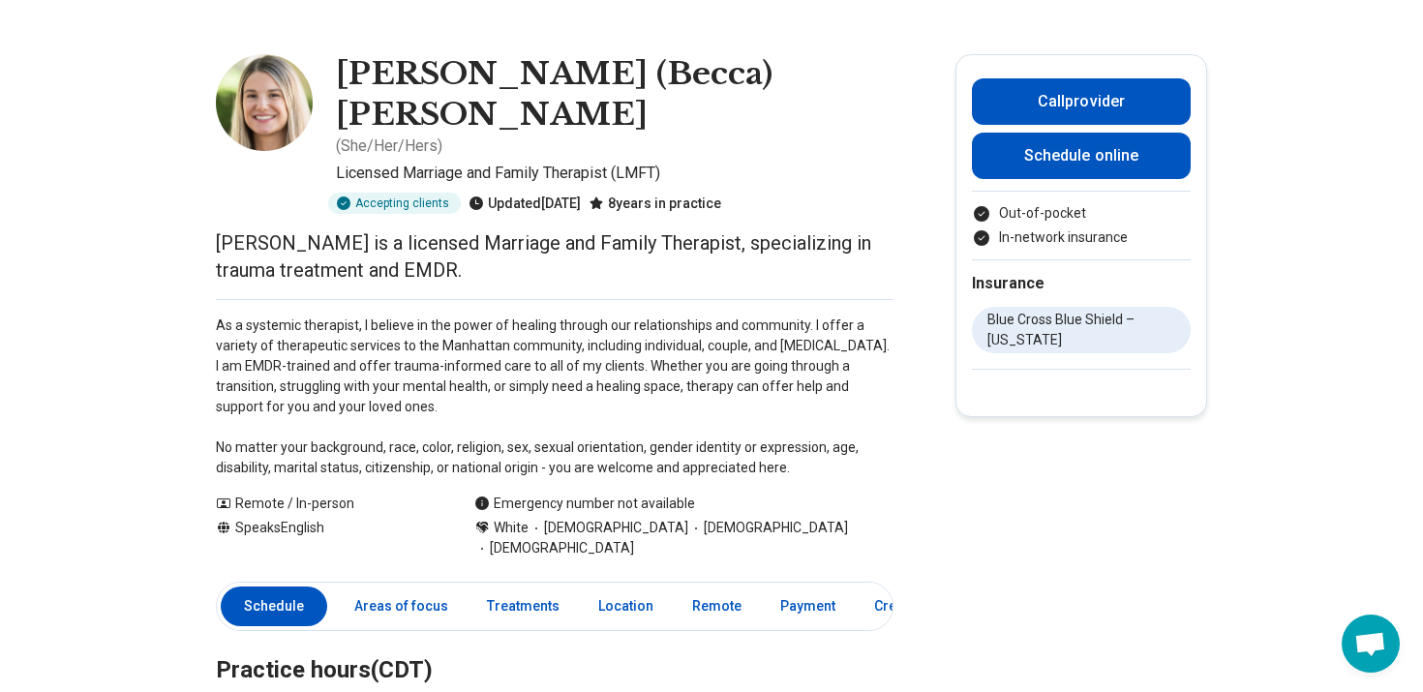
click at [288, 83] on img at bounding box center [264, 102] width 97 height 97
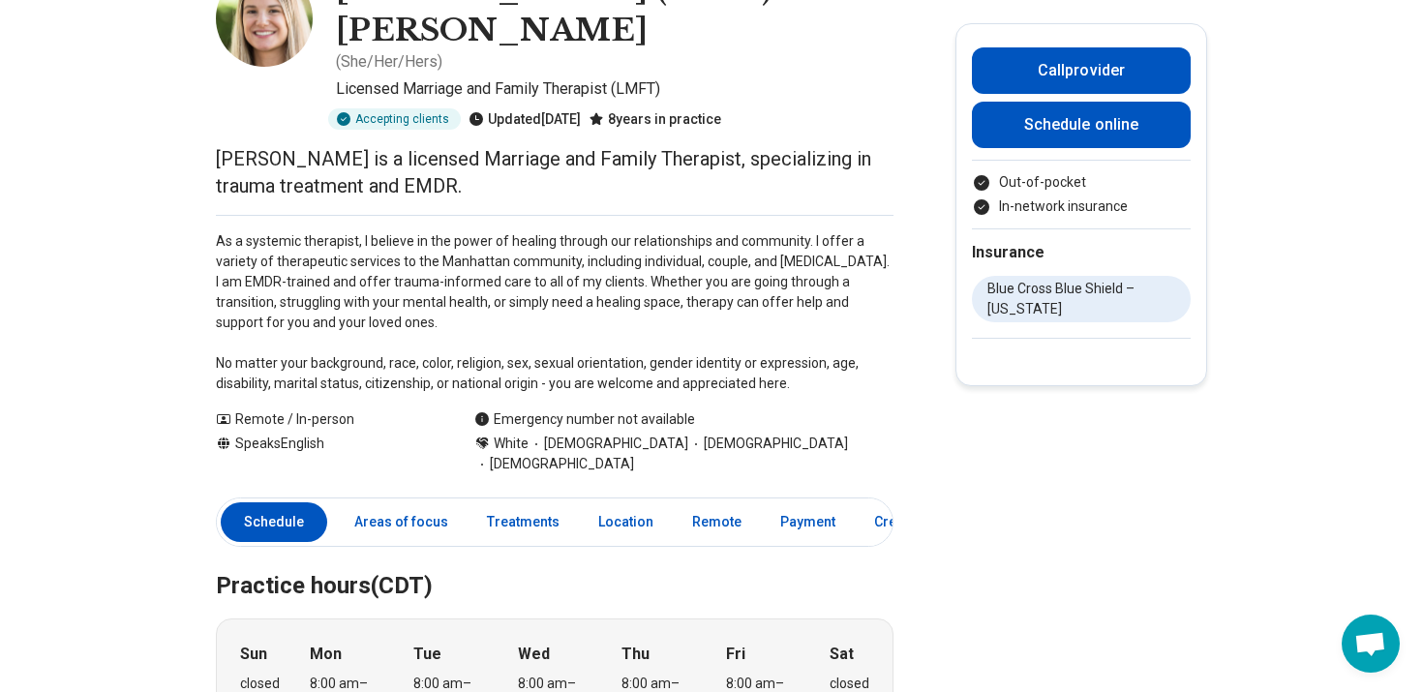
scroll to position [146, 0]
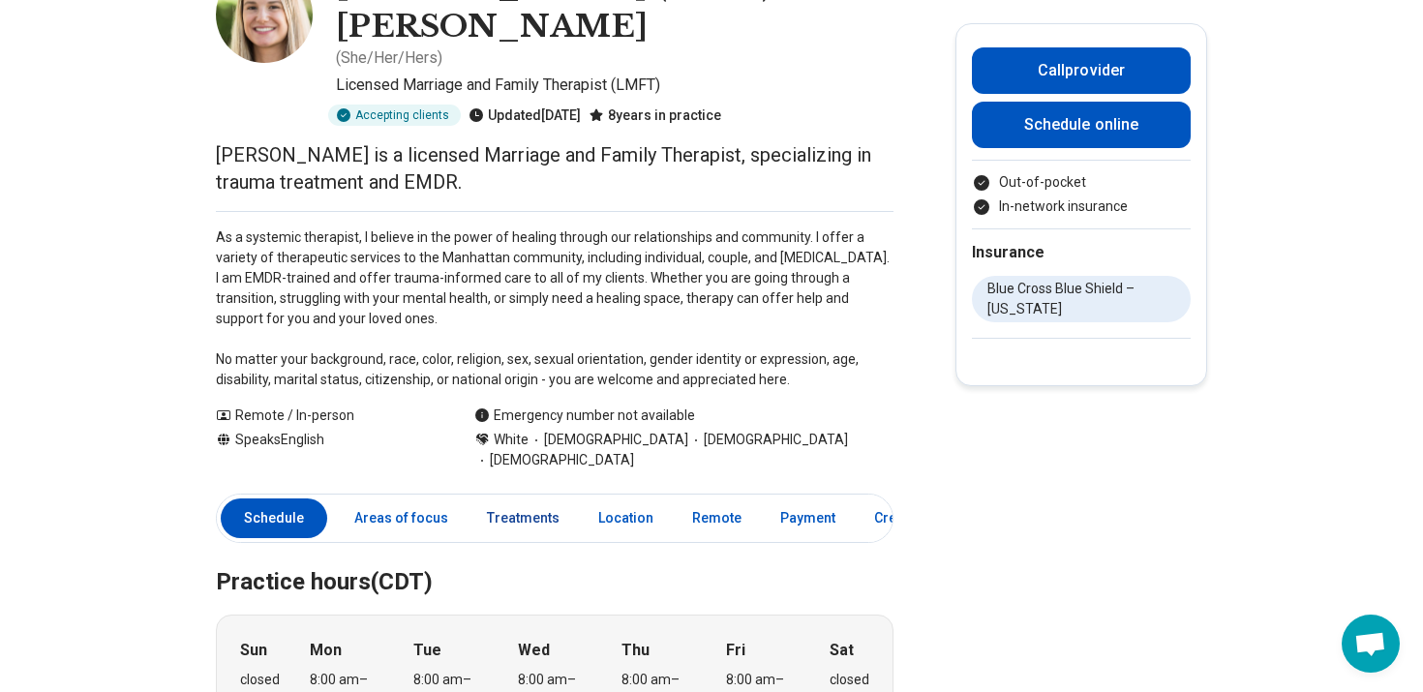
click at [528, 499] on link "Treatments" at bounding box center [523, 519] width 96 height 40
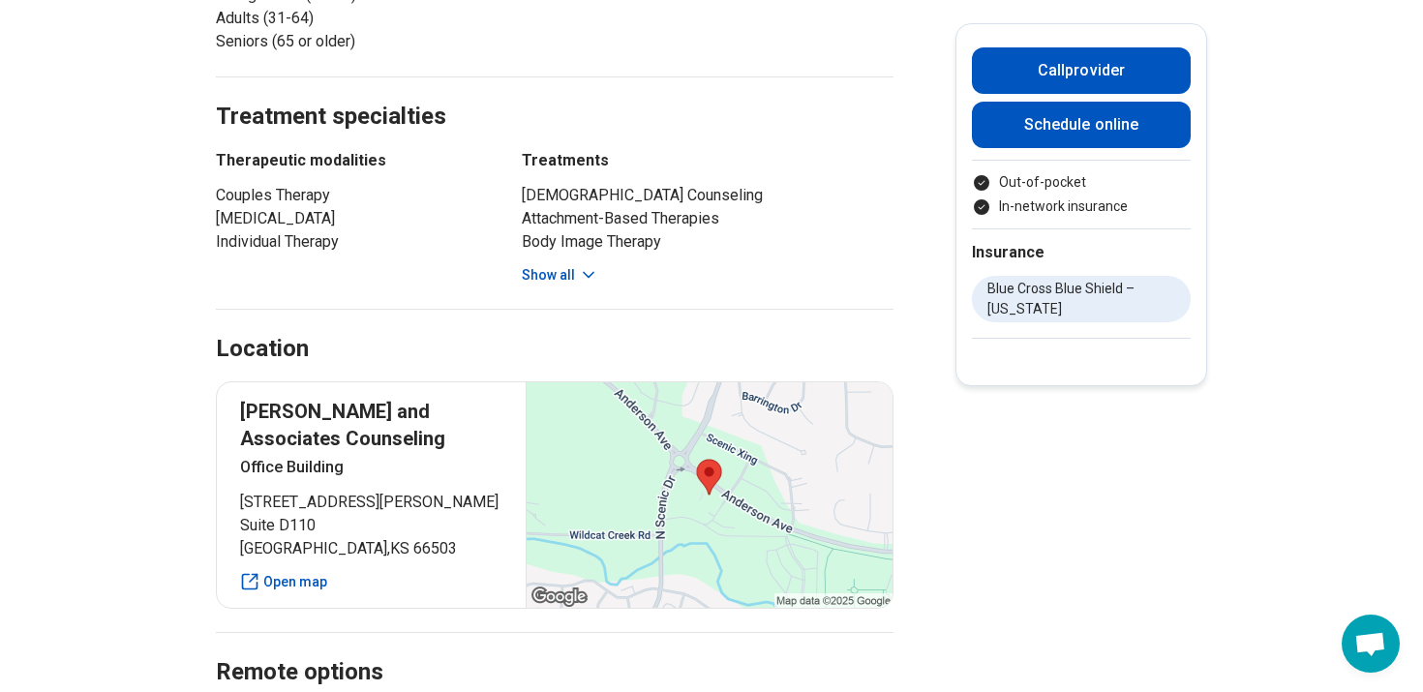
scroll to position [1600, 0]
click at [563, 264] on button "Show all" at bounding box center [560, 274] width 76 height 20
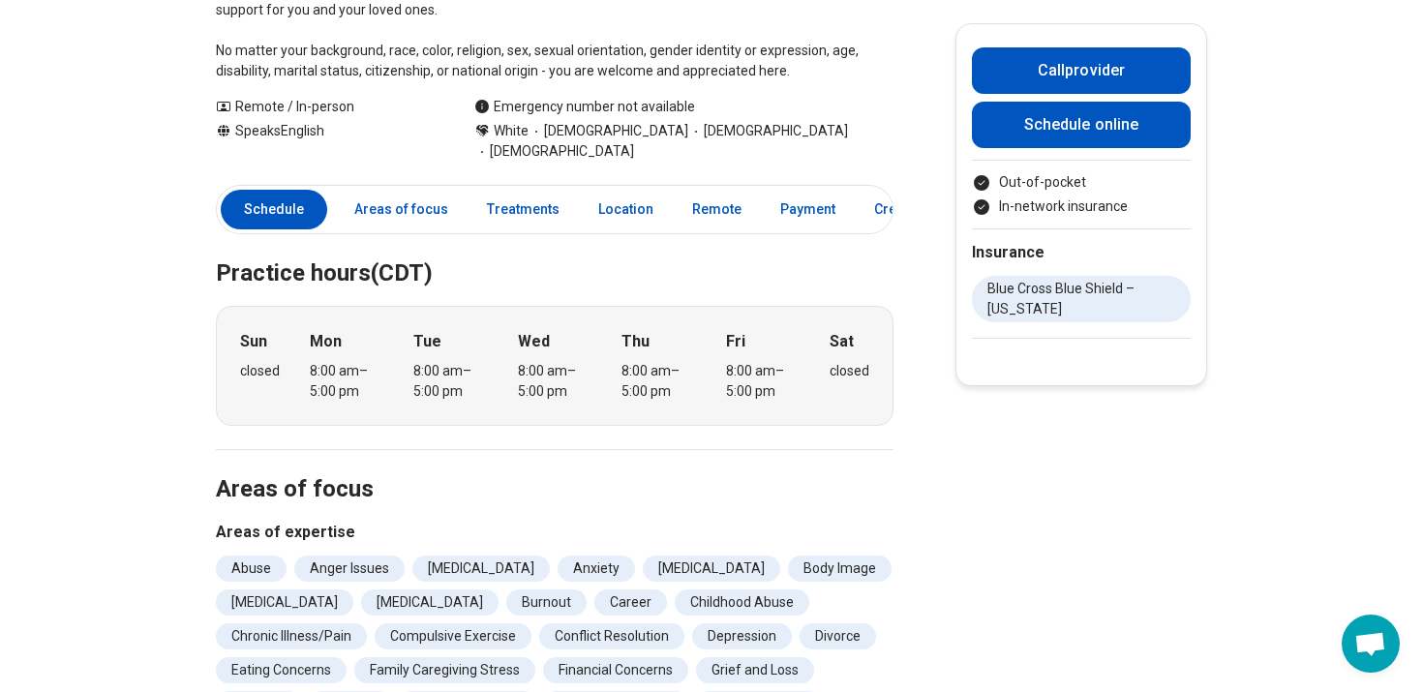
scroll to position [0, 0]
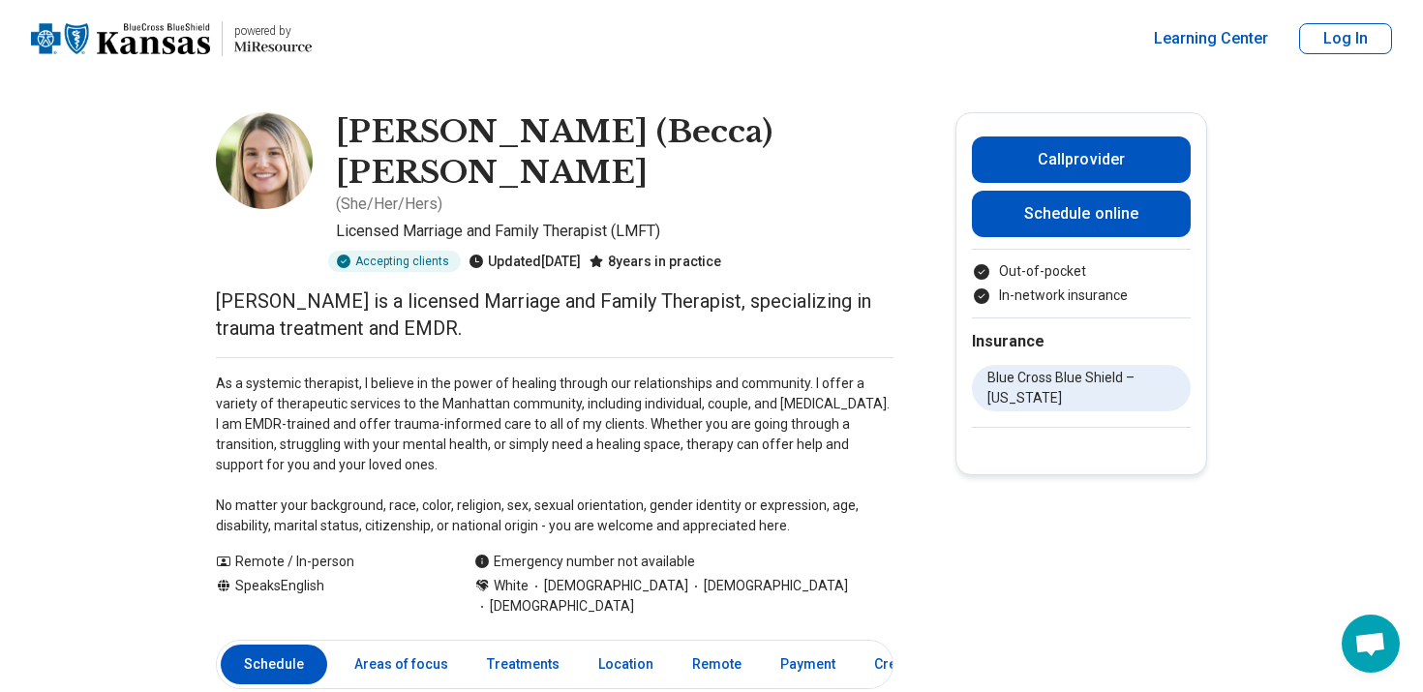
click at [265, 191] on img at bounding box center [264, 160] width 97 height 97
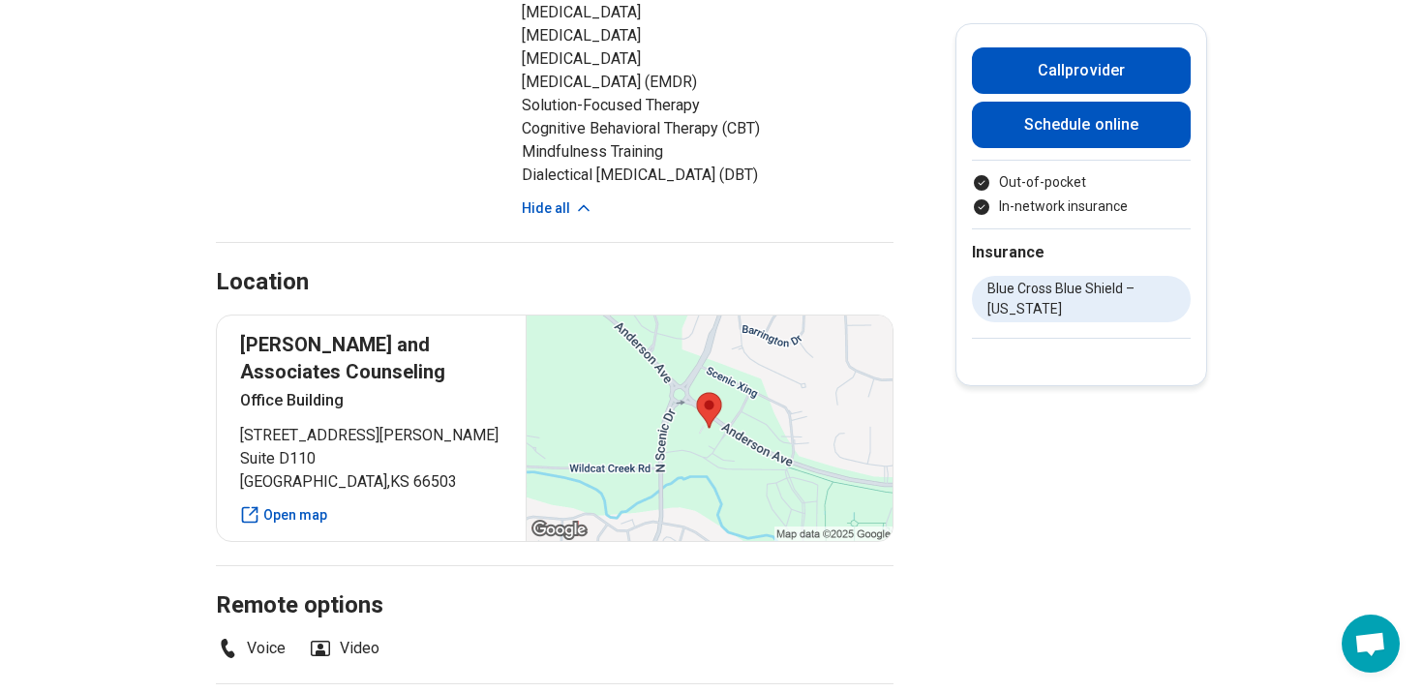
scroll to position [2185, 0]
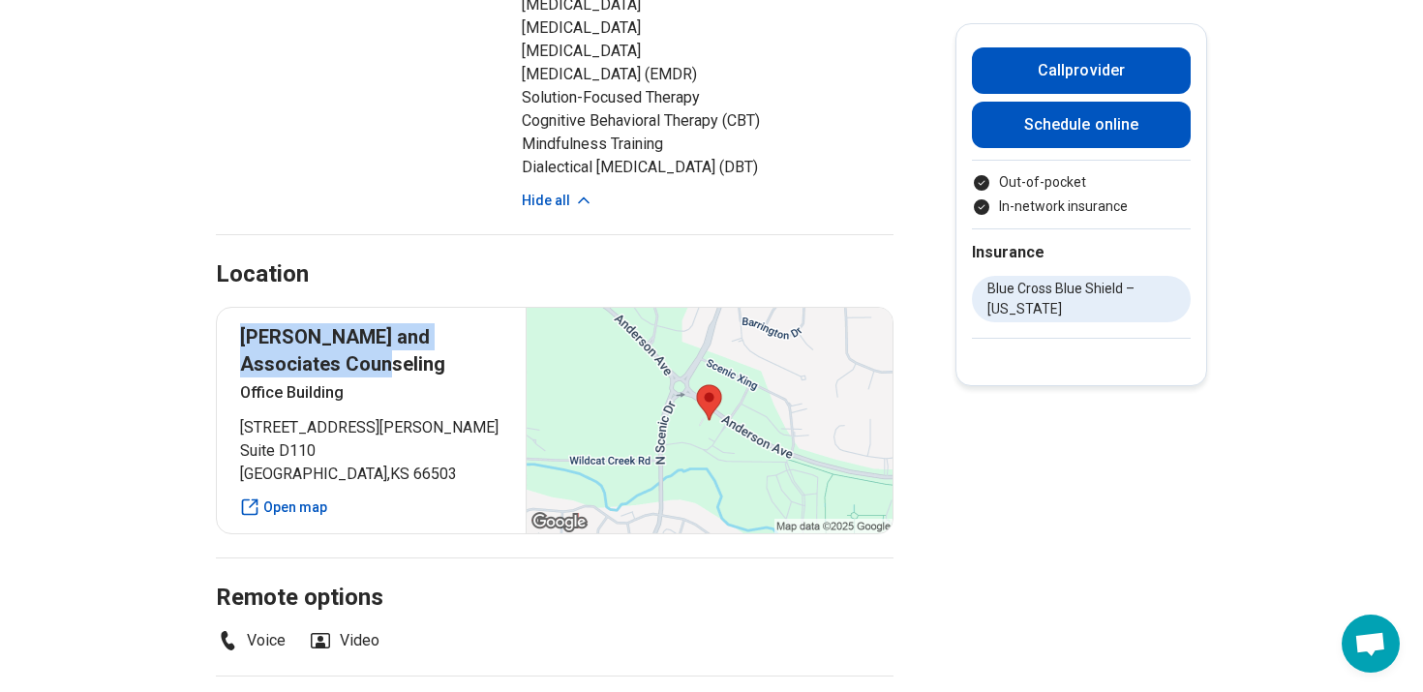
drag, startPoint x: 341, startPoint y: 309, endPoint x: 248, endPoint y: 278, distance: 98.0
click at [247, 323] on p "[PERSON_NAME] and Associates Counseling" at bounding box center [371, 350] width 262 height 54
click at [250, 323] on p "[PERSON_NAME] and Associates Counseling" at bounding box center [371, 350] width 262 height 54
drag, startPoint x: 242, startPoint y: 274, endPoint x: 334, endPoint y: 304, distance: 96.7
click at [334, 323] on p "[PERSON_NAME] and Associates Counseling" at bounding box center [371, 350] width 262 height 54
